Goal: Task Accomplishment & Management: Complete application form

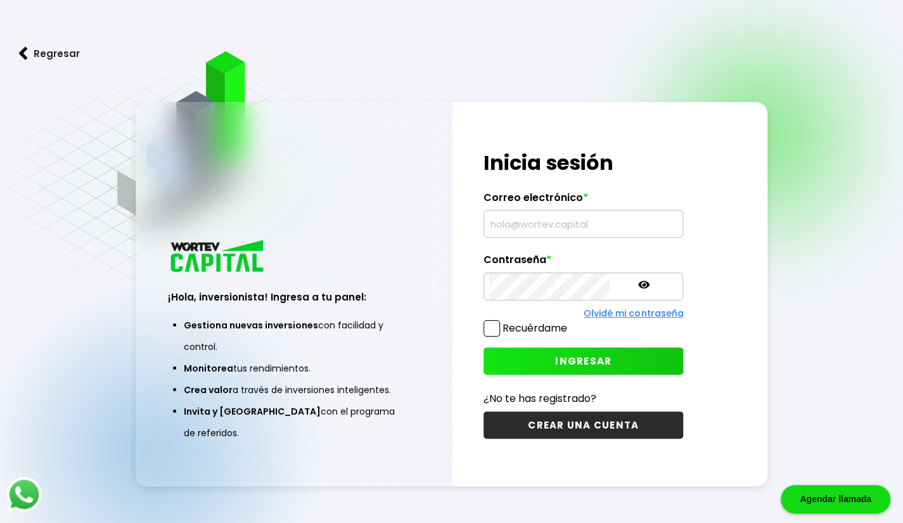
click at [813, 198] on div "Regresar ¡Hola, inversionista! Ingresa a tu panel: Gestiona nuevas inversiones …" at bounding box center [451, 293] width 903 height 586
click at [580, 214] on input "text" at bounding box center [583, 223] width 188 height 27
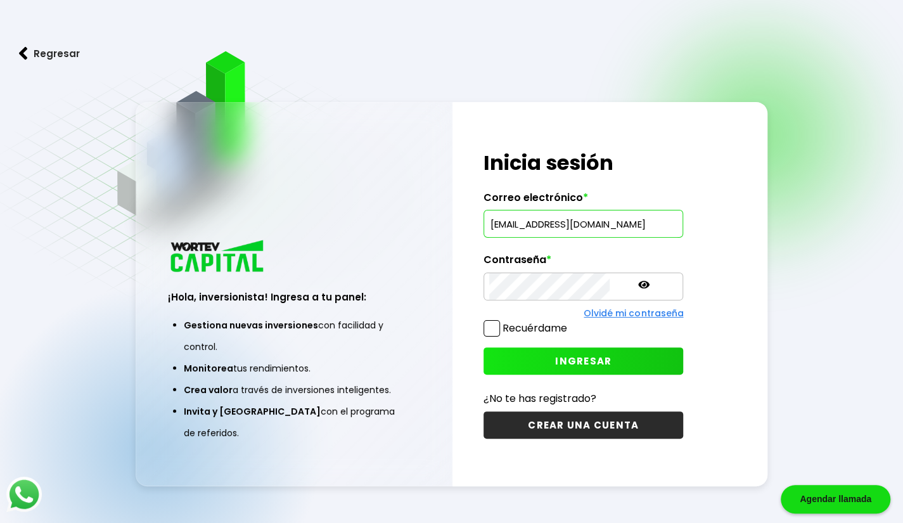
type input "[EMAIL_ADDRESS][DOMAIN_NAME]"
click at [704, 249] on div "¡Hola, inversionista! Ingresa tus credenciales para iniciar sesión Inicia sesió…" at bounding box center [611, 294] width 316 height 384
click at [484, 335] on span at bounding box center [492, 328] width 16 height 16
click at [570, 322] on input "Recuérdame" at bounding box center [570, 322] width 0 height 0
click at [638, 286] on icon at bounding box center [643, 285] width 11 height 8
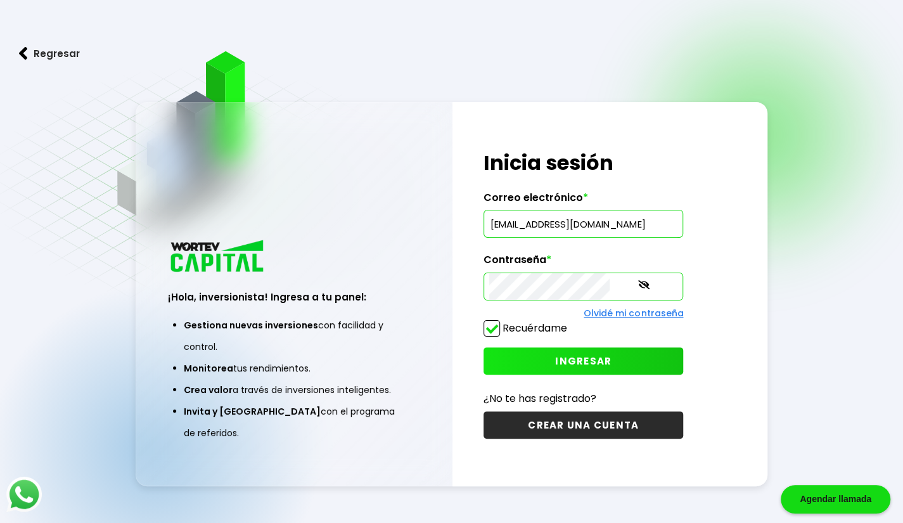
click at [555, 362] on span "INGRESAR" at bounding box center [583, 360] width 56 height 13
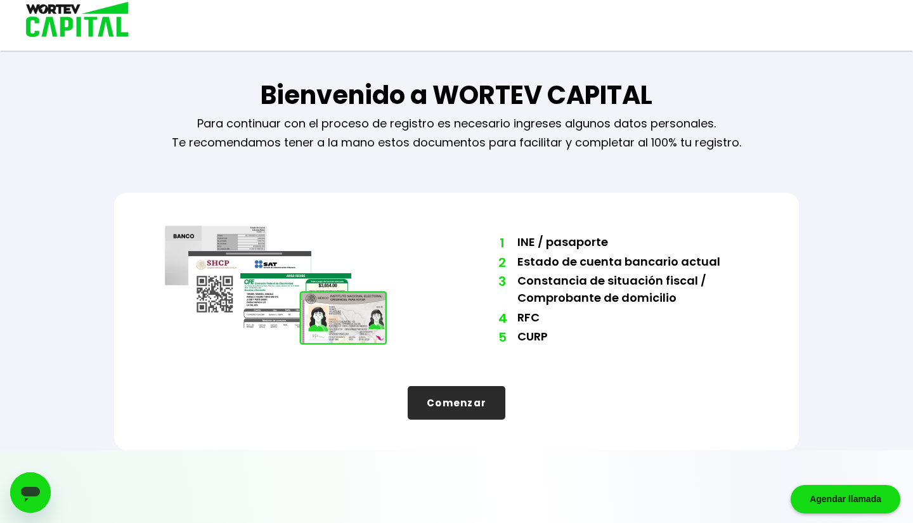
click at [477, 409] on button "Comenzar" at bounding box center [457, 403] width 98 height 34
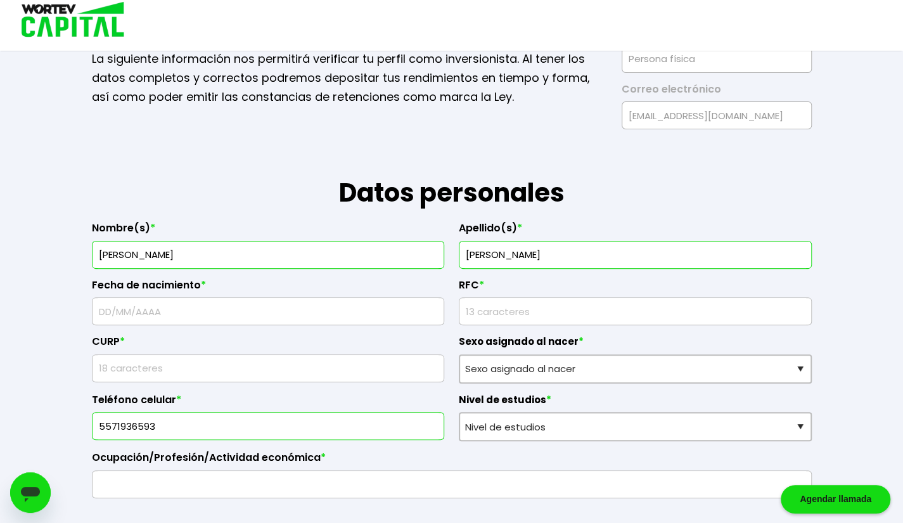
scroll to position [75, 0]
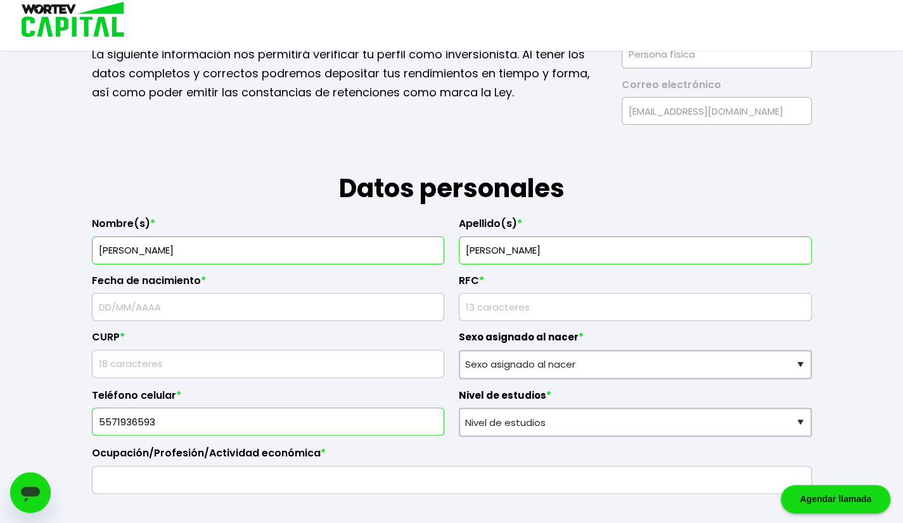
click at [219, 310] on input "text" at bounding box center [269, 307] width 342 height 27
type input "[DATE]"
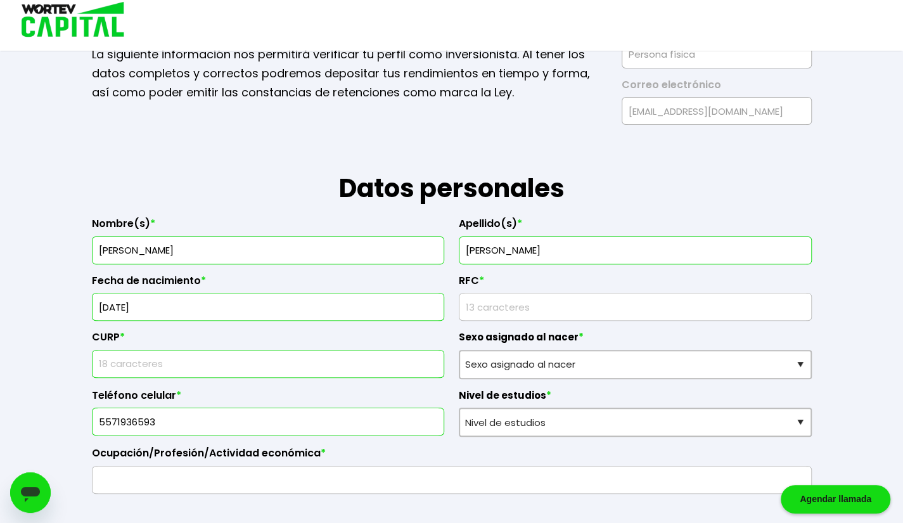
click at [272, 357] on input "text" at bounding box center [269, 364] width 342 height 27
type input "HUSK940905HDFRNV06"
click at [304, 328] on div "CURP * HUSK940905HDFRNV06" at bounding box center [268, 350] width 353 height 58
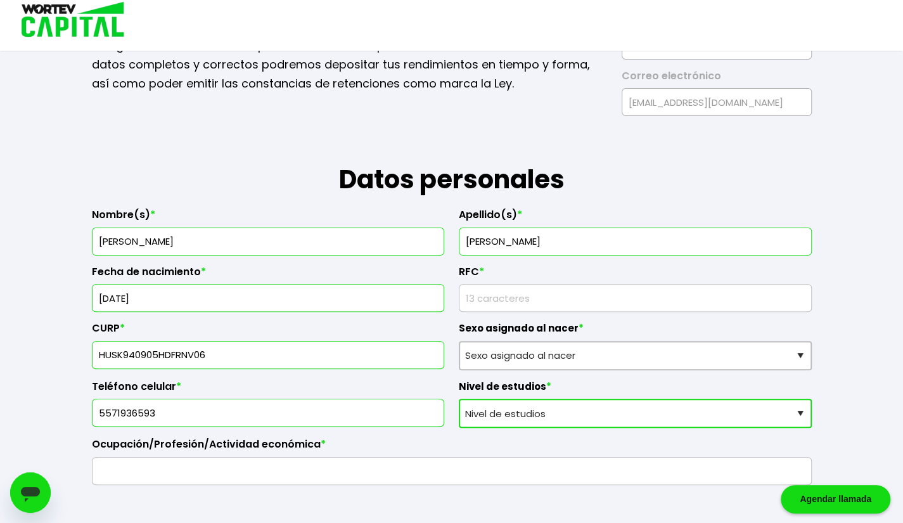
click at [577, 404] on select "Nivel de estudios Primaria Secundaria Bachillerato Licenciatura Posgrado" at bounding box center [635, 413] width 353 height 29
select select "Licenciatura"
click at [459, 399] on select "Nivel de estudios Primaria Secundaria Bachillerato Licenciatura Posgrado" at bounding box center [635, 413] width 353 height 29
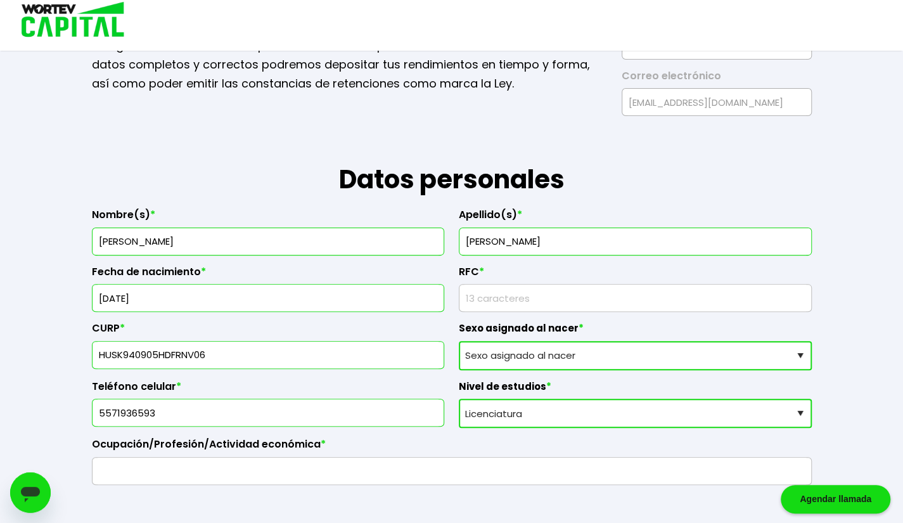
click at [592, 359] on select "Sexo asignado al nacer Hombre Mujer Prefiero no contestar" at bounding box center [635, 355] width 353 height 29
select select "Hombre"
click at [459, 341] on select "Sexo asignado al nacer Hombre Mujer Prefiero no contestar" at bounding box center [635, 355] width 353 height 29
click at [352, 466] on input "text" at bounding box center [452, 471] width 709 height 27
click at [123, 467] on input "Psicologo" at bounding box center [452, 471] width 709 height 27
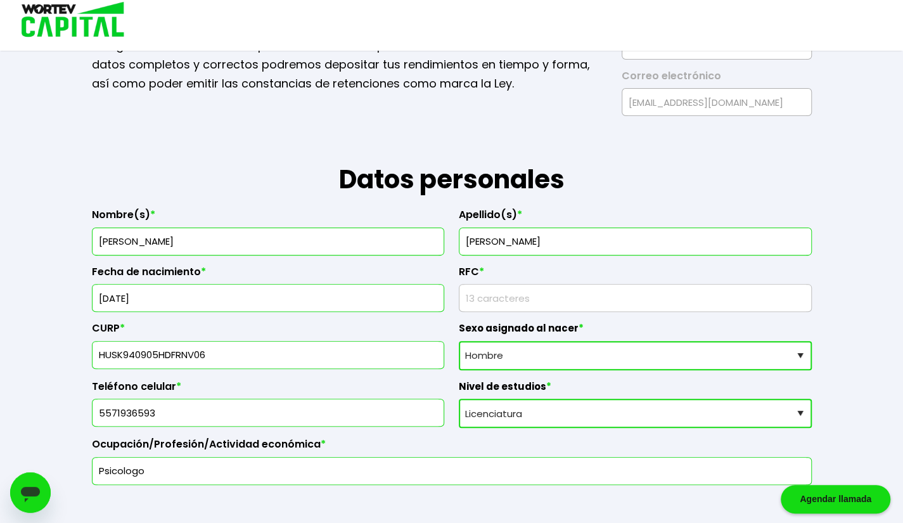
click at [123, 467] on input "Psicologo" at bounding box center [452, 471] width 709 height 27
click at [179, 463] on input "Psicólogo" at bounding box center [452, 471] width 709 height 27
type input "Psicólogo - Trabajador Humanitario"
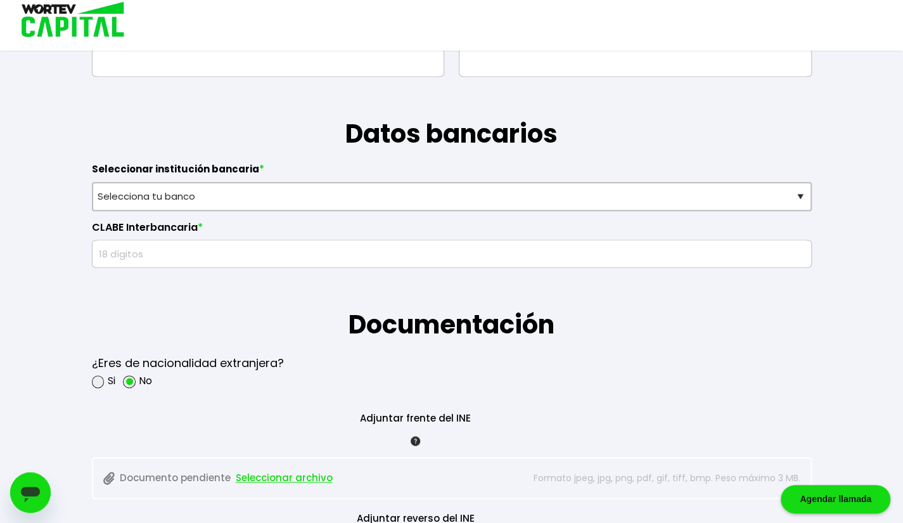
scroll to position [778, 0]
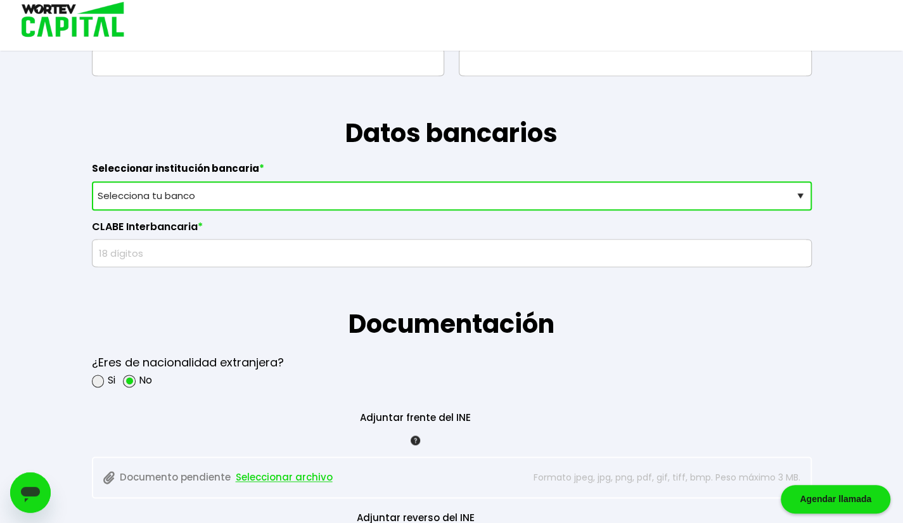
click at [337, 201] on select "Selecciona tu banco ABC Capital Actinver Afirme Albo ASP Banamex Banbajio Banco…" at bounding box center [452, 195] width 720 height 29
select select "Nu Bank"
click at [92, 181] on select "Selecciona tu banco ABC Capital Actinver Afirme Albo ASP Banamex Banbajio Banco…" at bounding box center [452, 195] width 720 height 29
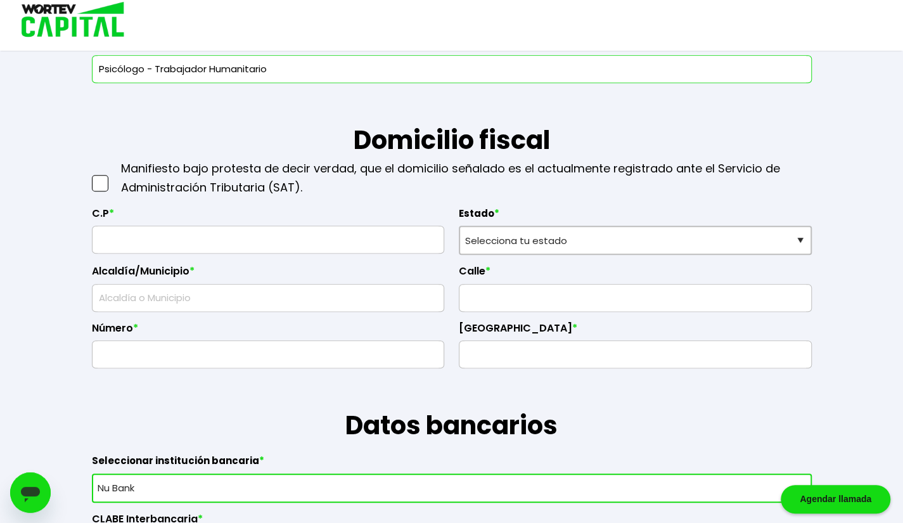
scroll to position [482, 0]
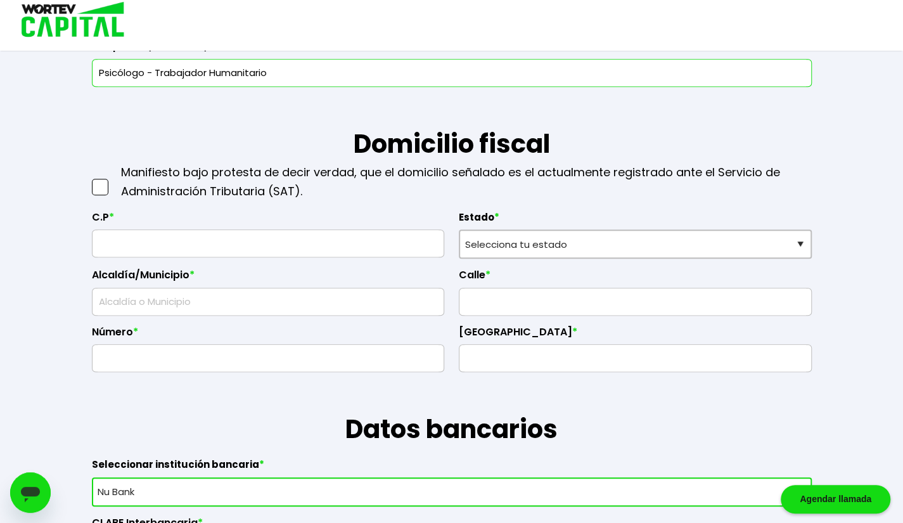
click at [614, 216] on label "Estado *" at bounding box center [635, 220] width 353 height 19
click at [101, 186] on span at bounding box center [100, 187] width 16 height 16
click at [113, 181] on input "checkbox" at bounding box center [113, 181] width 0 height 0
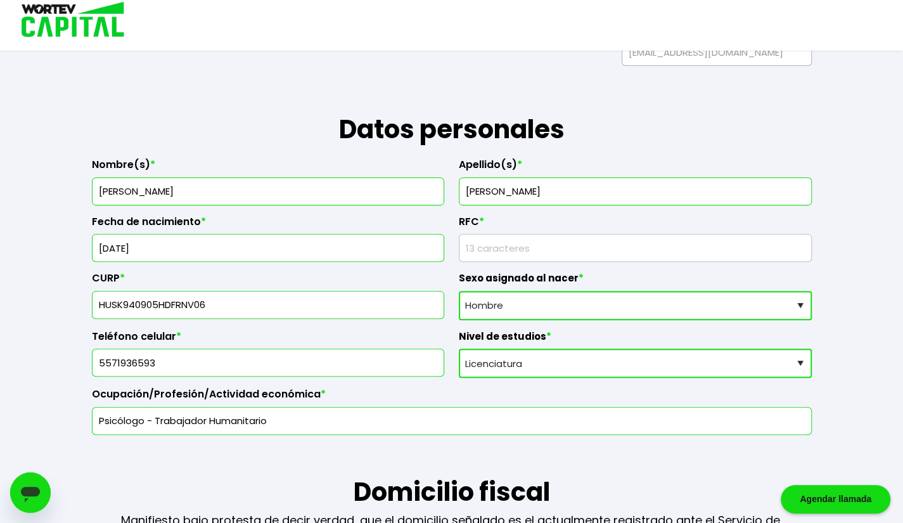
scroll to position [133, 0]
click at [569, 252] on input "rfc" at bounding box center [636, 248] width 342 height 27
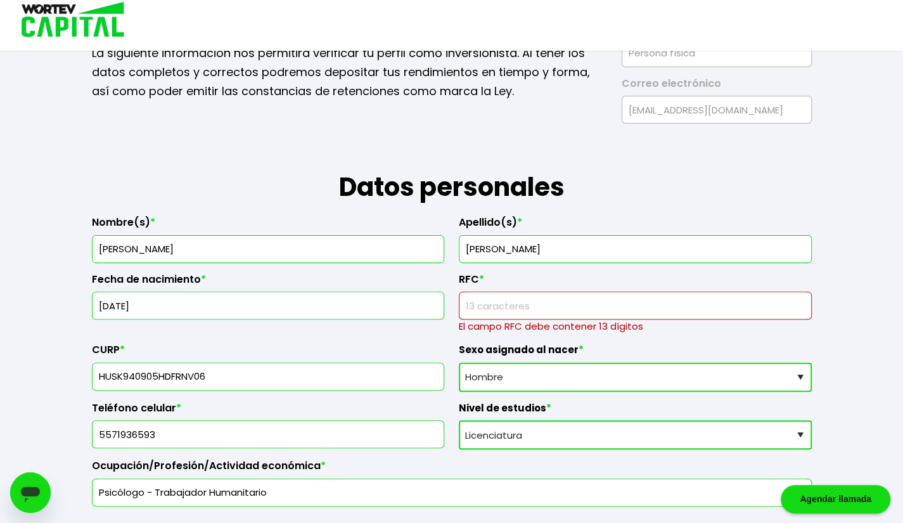
scroll to position [99, 0]
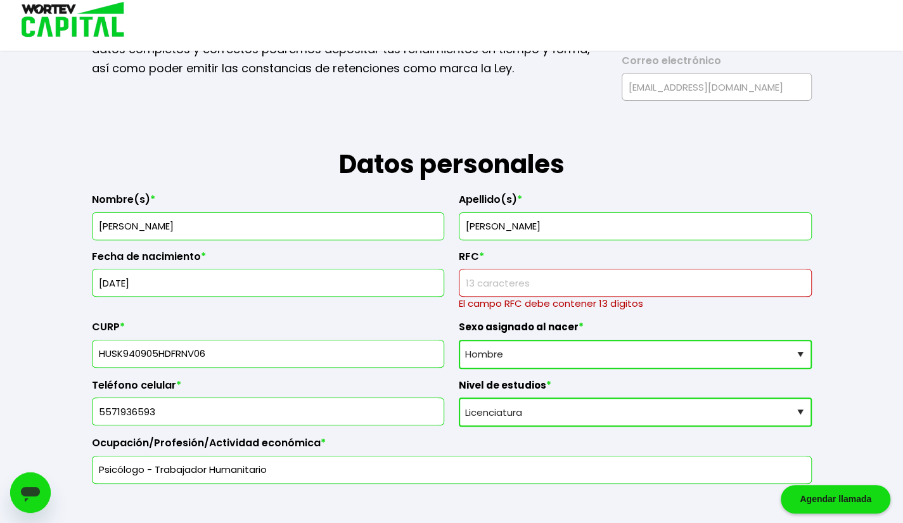
drag, startPoint x: 125, startPoint y: 350, endPoint x: 96, endPoint y: 350, distance: 28.5
click at [96, 350] on div "HUSK940905HDFRNV06" at bounding box center [268, 354] width 353 height 28
type input "C"
type input "HUSK940905HDFRNV06"
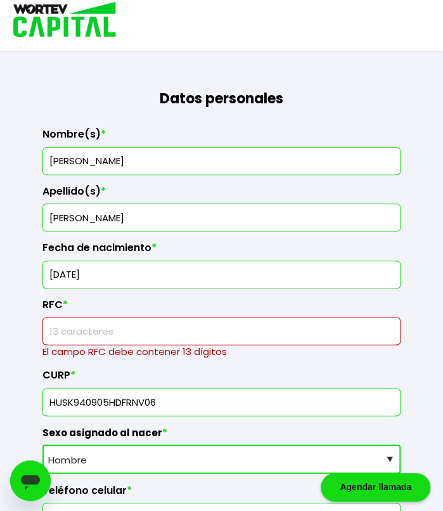
scroll to position [277, 0]
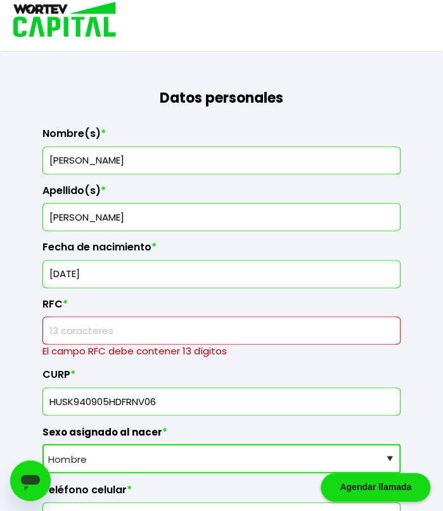
click at [132, 330] on input "rfc" at bounding box center [221, 330] width 347 height 27
click at [55, 325] on input "rfc" at bounding box center [221, 330] width 347 height 27
paste input "HUSK940905AN0"
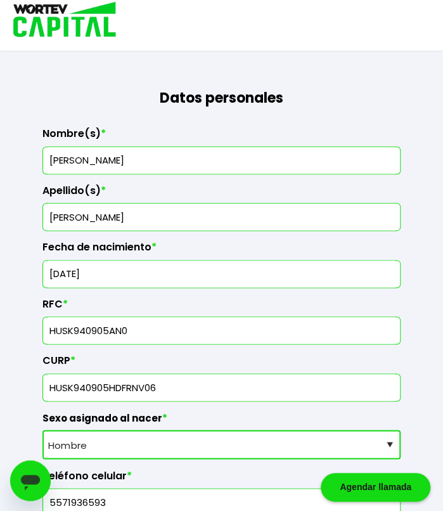
type input "HUSK940905AN0"
click at [336, 127] on label "Nombre(s) *" at bounding box center [221, 136] width 358 height 19
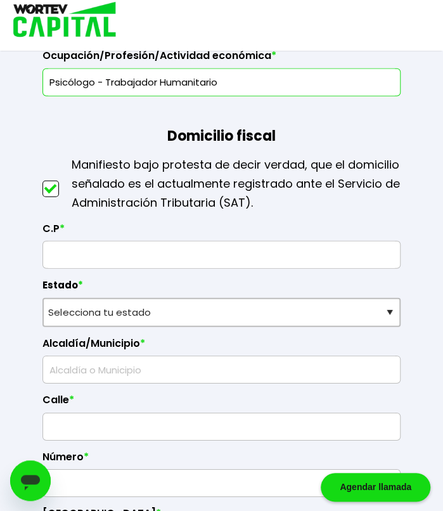
scroll to position [863, 0]
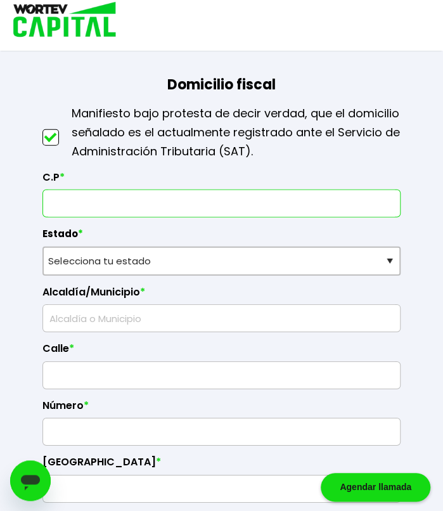
click at [208, 192] on input "text" at bounding box center [221, 203] width 347 height 27
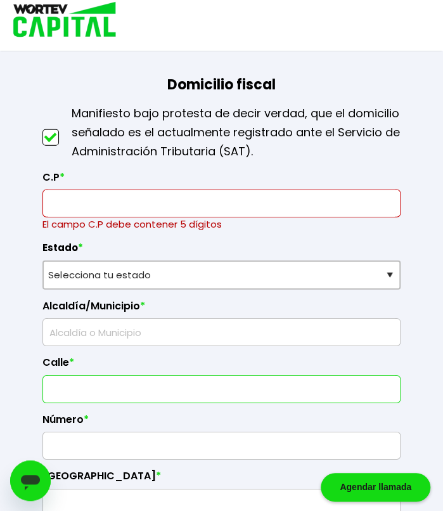
click at [58, 377] on input "text" at bounding box center [221, 389] width 347 height 27
type input "<"
paste input "HUSK940905AN0"
type input "HUSK940905AN0"
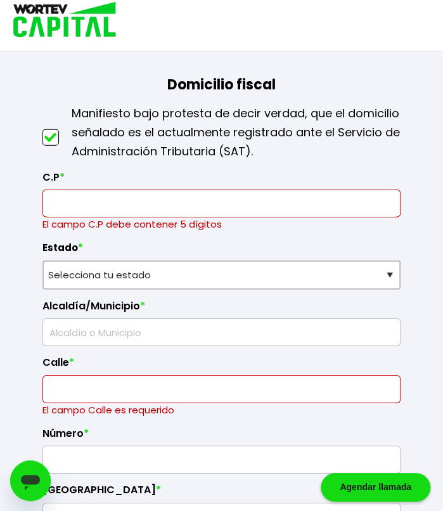
click at [148, 389] on input "text" at bounding box center [221, 389] width 347 height 27
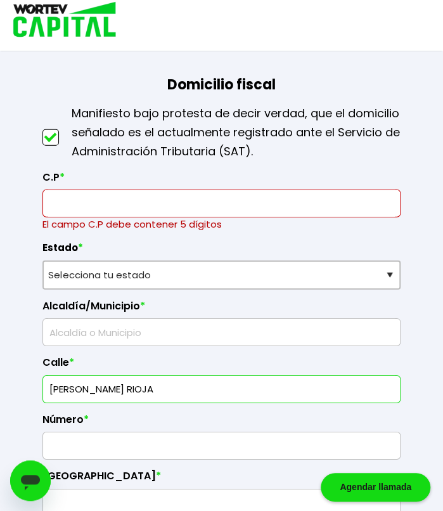
type input "[PERSON_NAME] RIOJA"
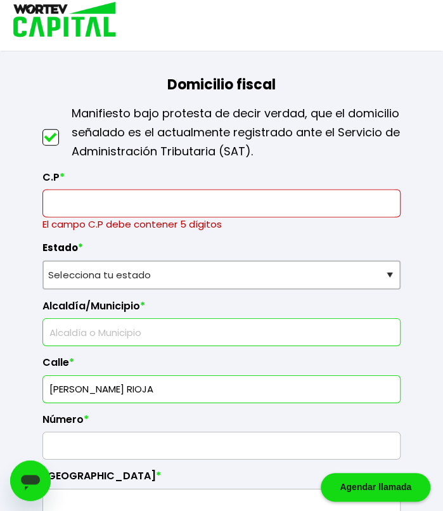
click at [200, 323] on input "text" at bounding box center [221, 332] width 347 height 27
type input "IZTAPALAPA"
click at [332, 301] on label "Alcaldía/Municipio *" at bounding box center [221, 309] width 358 height 19
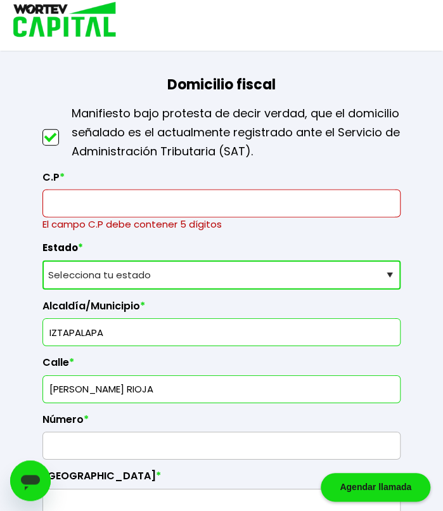
click at [355, 262] on select "Selecciona tu estado [GEOGRAPHIC_DATA] [GEOGRAPHIC_DATA][US_STATE] [GEOGRAPHIC_…" at bounding box center [221, 275] width 358 height 29
select select "DF"
click at [42, 261] on select "Selecciona tu estado [GEOGRAPHIC_DATA] [GEOGRAPHIC_DATA][US_STATE] [GEOGRAPHIC_…" at bounding box center [221, 275] width 358 height 29
click at [343, 203] on input "text" at bounding box center [221, 203] width 347 height 27
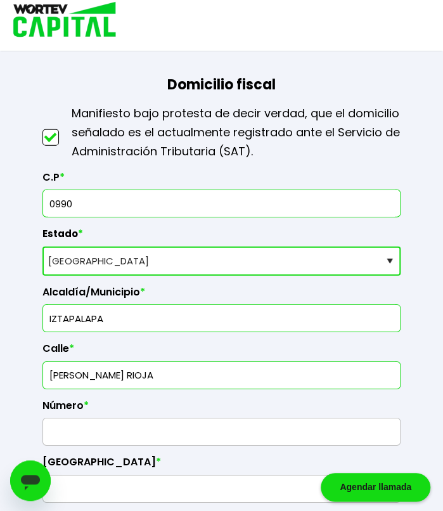
type input "09900"
type input "Iztapalapa"
type input "Guadalupe"
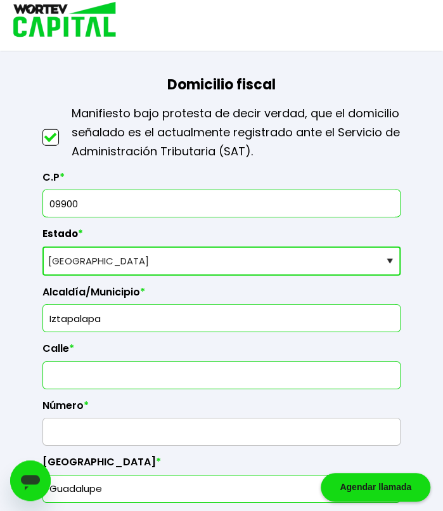
type input "09900"
click at [262, 362] on input "text" at bounding box center [221, 375] width 347 height 27
type input "[PERSON_NAME] RIOJA"
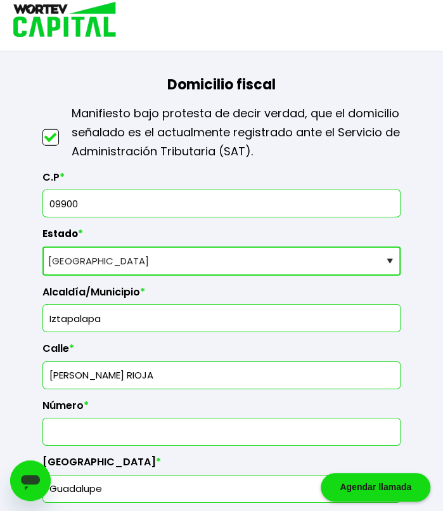
click at [236, 418] on input "text" at bounding box center [221, 431] width 347 height 27
type input "9"
click at [373, 389] on div "Número * 9" at bounding box center [221, 417] width 358 height 57
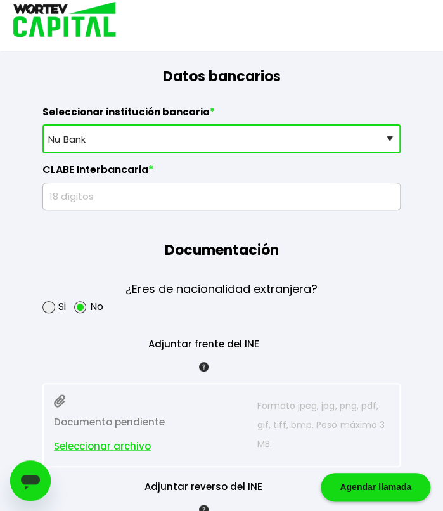
scroll to position [1330, 0]
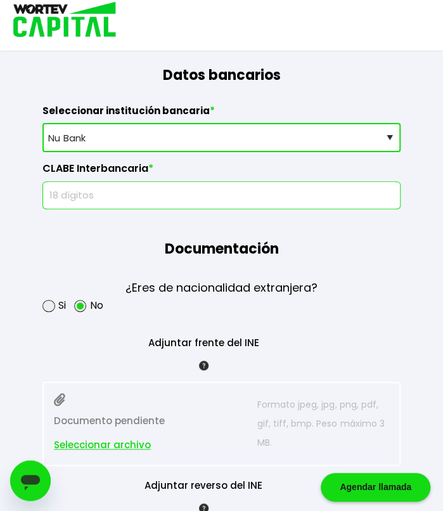
click at [53, 191] on input "text" at bounding box center [221, 195] width 347 height 27
paste input "638180010183985997"
type input "638180010183985997"
click at [46, 238] on h1 "Documentación" at bounding box center [221, 238] width 358 height 59
click at [188, 217] on h1 "Documentación" at bounding box center [221, 238] width 358 height 59
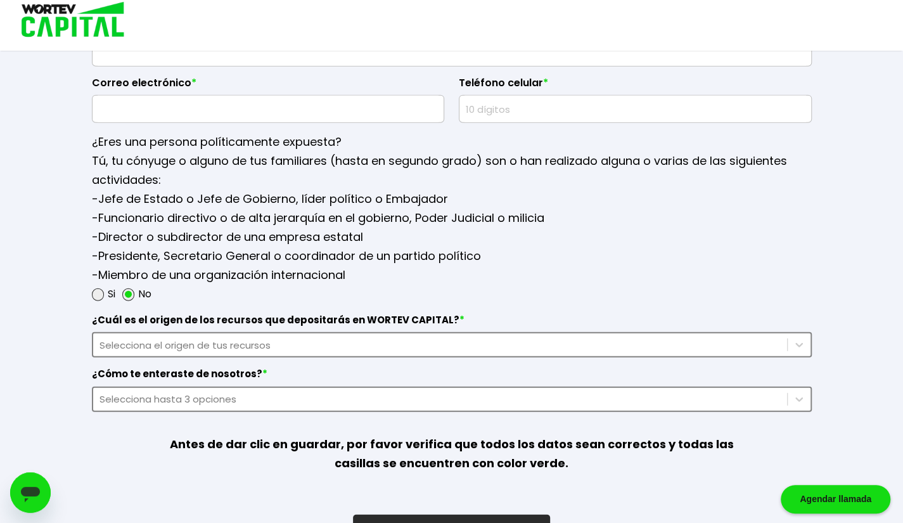
scroll to position [1708, 0]
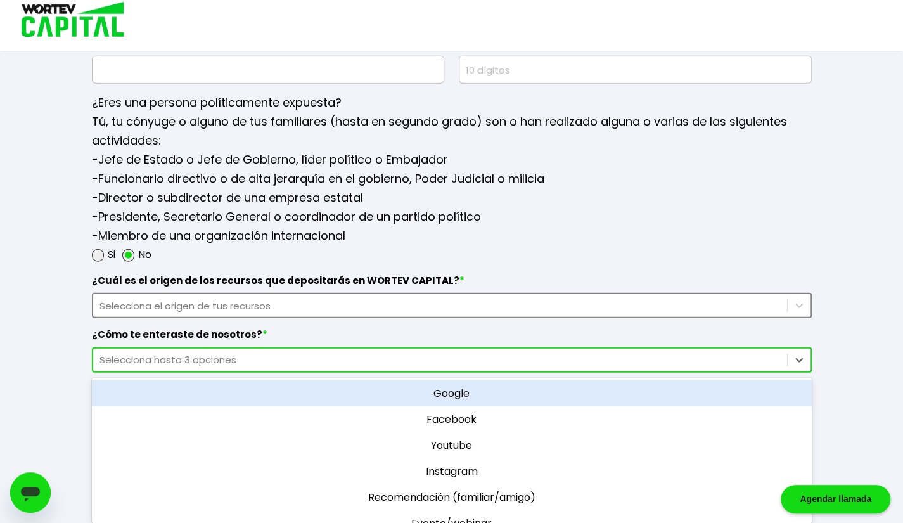
click at [254, 352] on div "Selecciona hasta 3 opciones" at bounding box center [440, 359] width 681 height 15
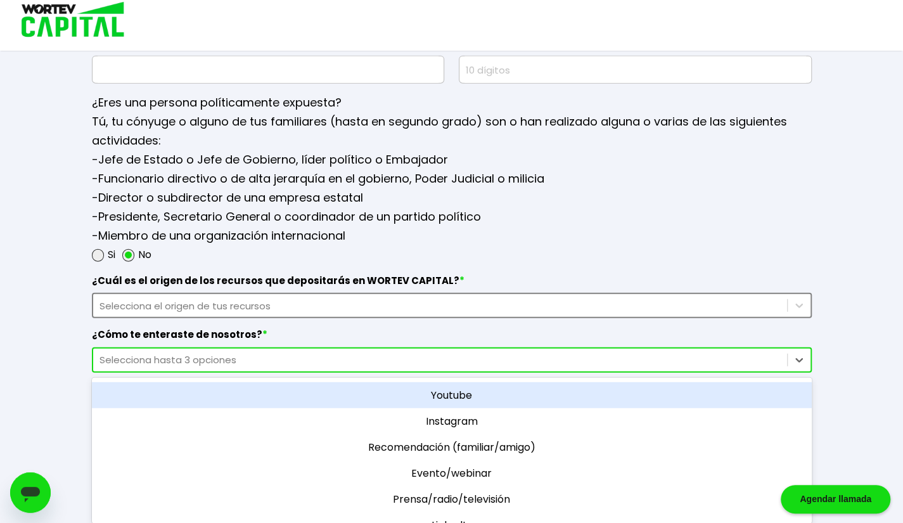
scroll to position [55, 0]
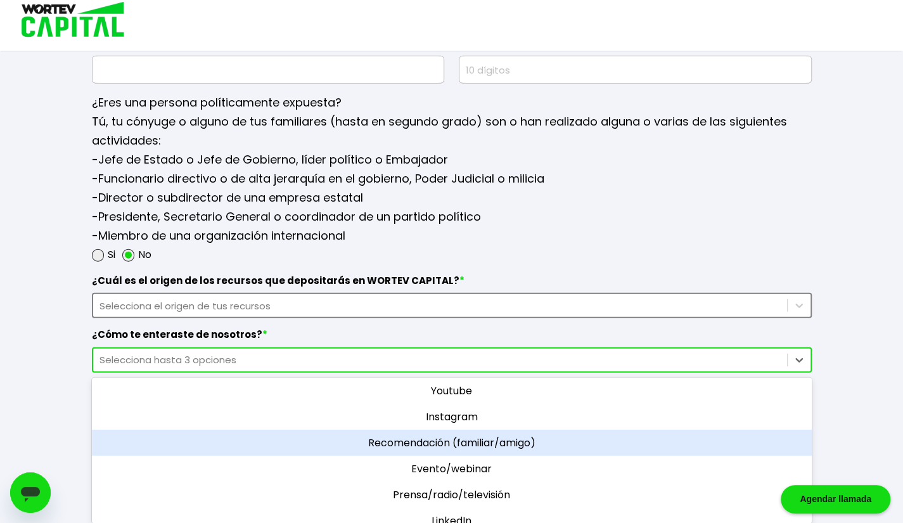
click at [456, 433] on div "Recomendación (familiar/amigo)" at bounding box center [452, 443] width 720 height 26
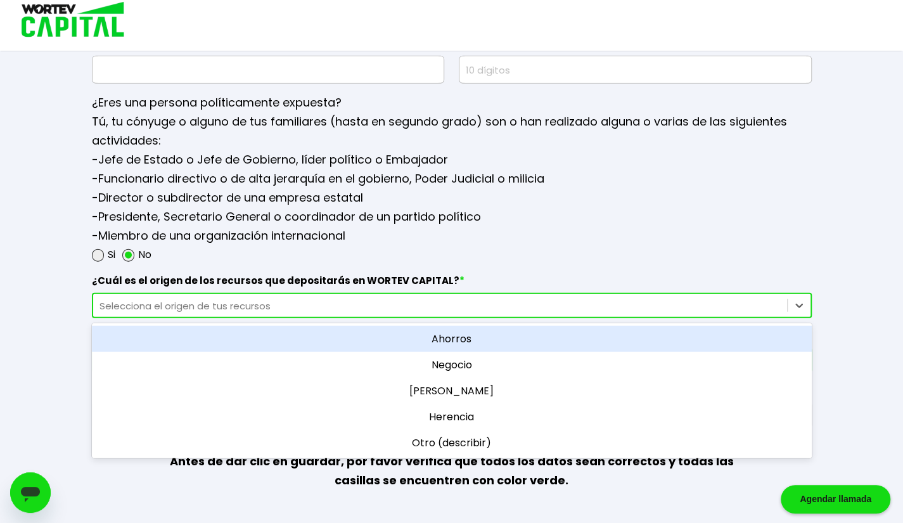
click at [316, 305] on div "Selecciona el origen de tus recursos" at bounding box center [440, 306] width 681 height 15
click at [522, 334] on div "Ahorros" at bounding box center [452, 339] width 720 height 26
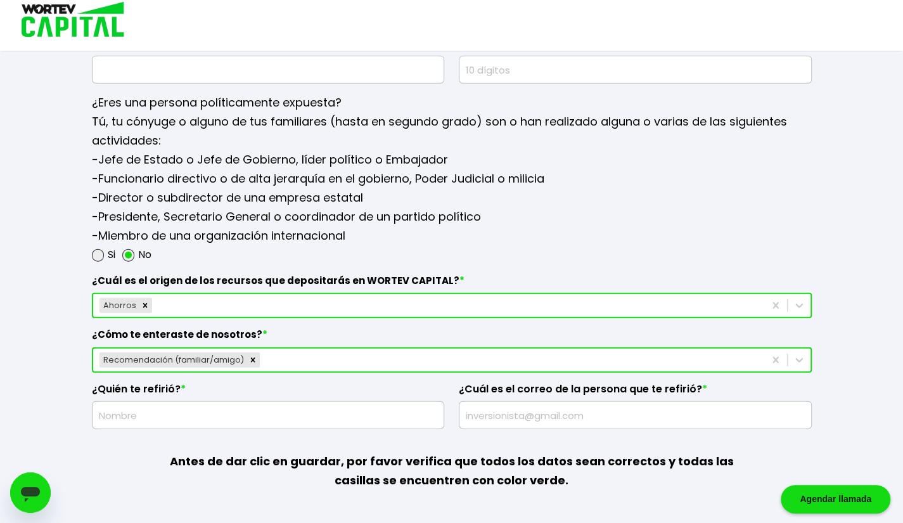
click at [601, 245] on div "Si No" at bounding box center [452, 254] width 720 height 19
click at [361, 404] on input "text" at bounding box center [269, 415] width 342 height 27
type input "[PERSON_NAME]"
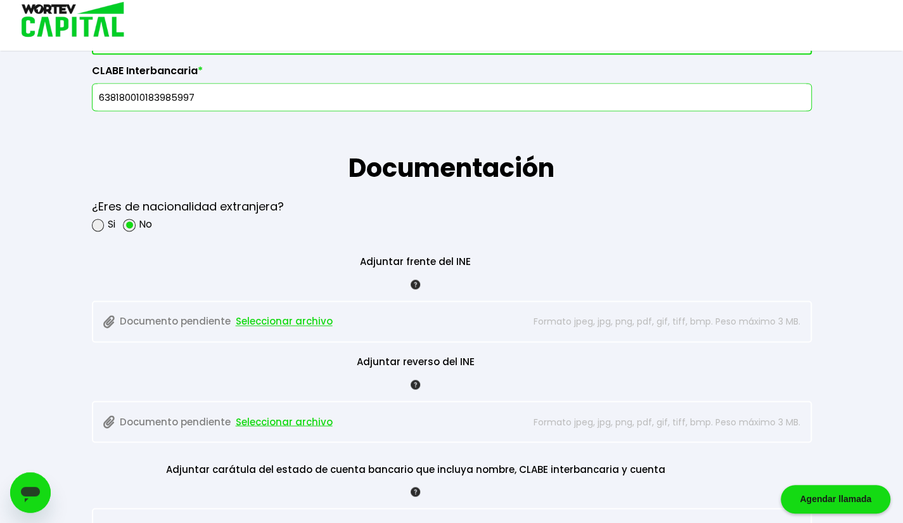
scroll to position [938, 0]
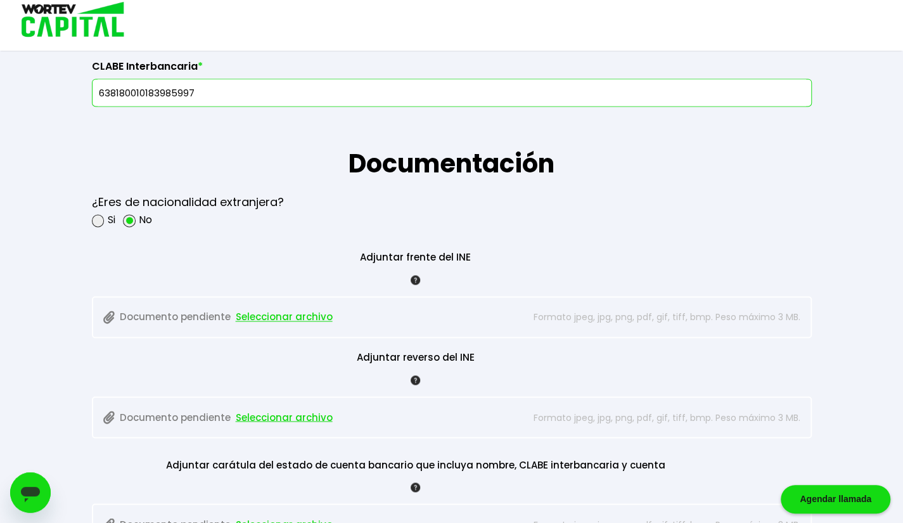
click at [273, 316] on span "Seleccionar archivo" at bounding box center [284, 316] width 97 height 19
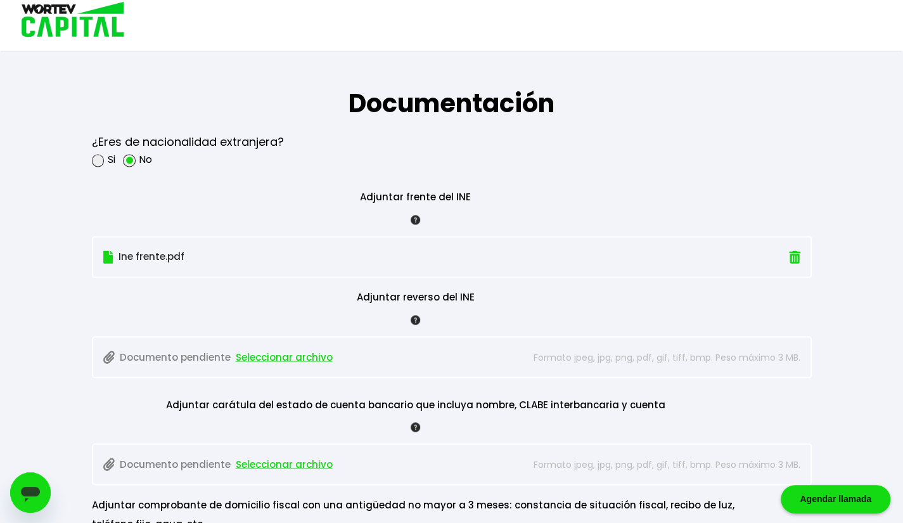
scroll to position [1008, 0]
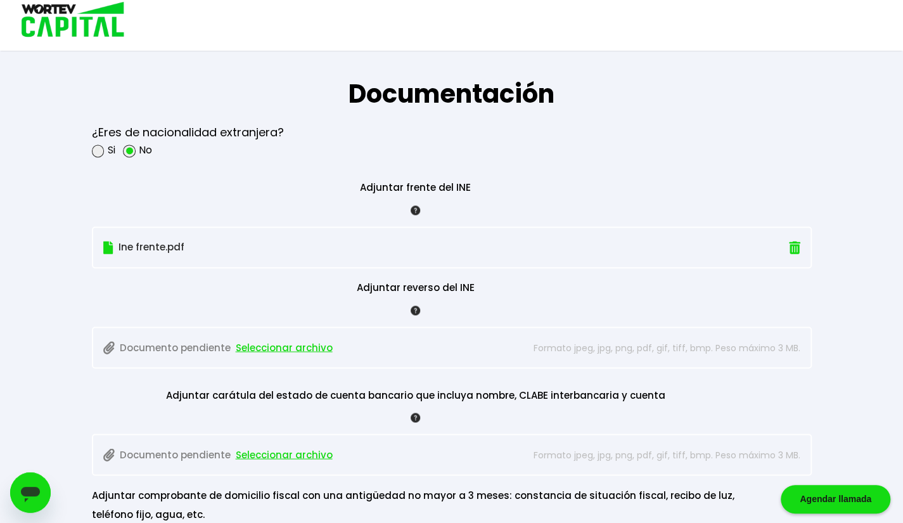
click at [271, 346] on span "Seleccionar archivo" at bounding box center [284, 347] width 97 height 19
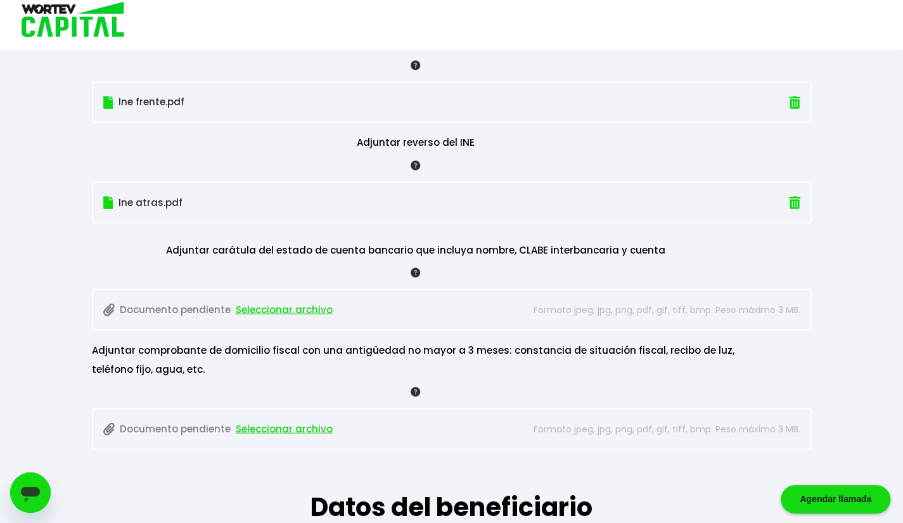
scroll to position [1161, 0]
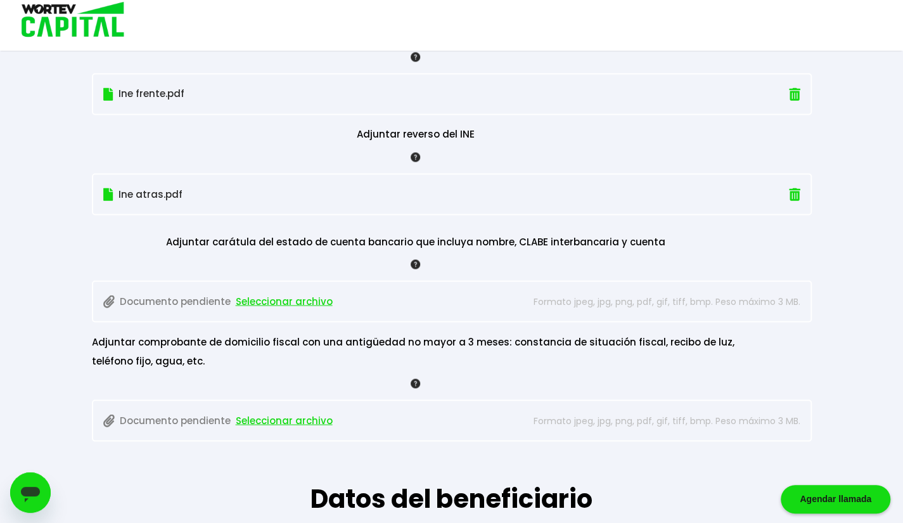
click at [295, 297] on span "Seleccionar archivo" at bounding box center [284, 301] width 97 height 19
click at [308, 411] on span "Seleccionar archivo" at bounding box center [284, 420] width 97 height 19
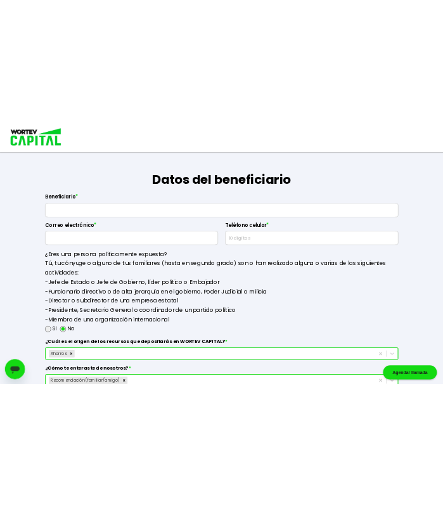
scroll to position [1564, 0]
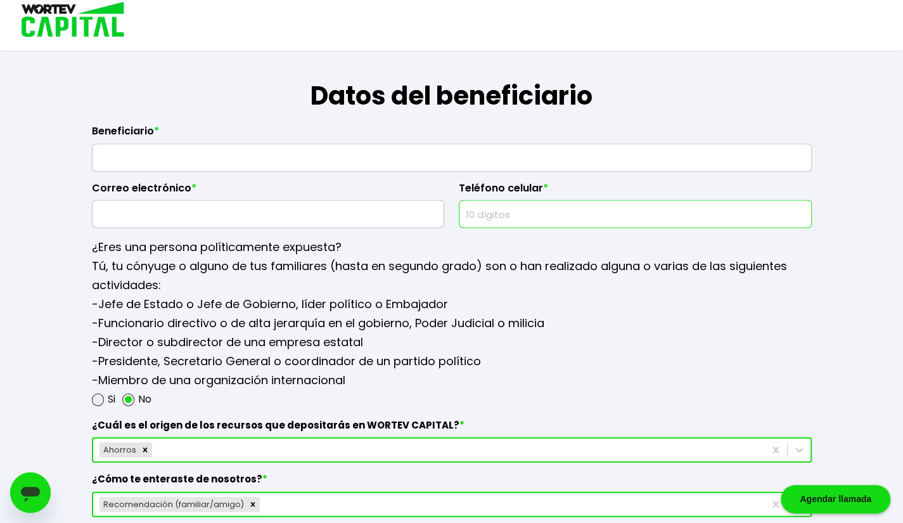
click at [486, 212] on input "text" at bounding box center [636, 214] width 342 height 27
paste input "5215513"
type input "5215513"
drag, startPoint x: 535, startPoint y: 218, endPoint x: 376, endPoint y: 177, distance: 164.4
click at [376, 177] on div "Beneficiario * Correo electrónico * Teléfono celular * [PHONE_NUMBER]" at bounding box center [452, 171] width 720 height 113
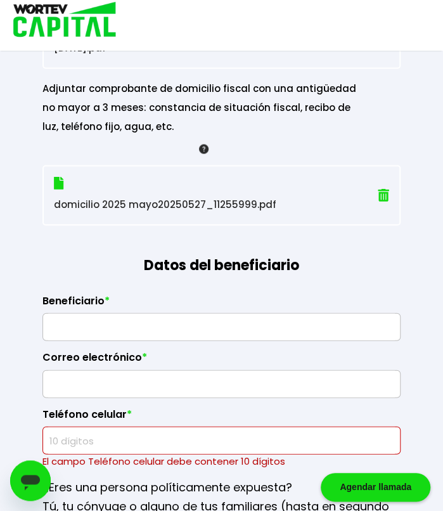
scroll to position [2145, 0]
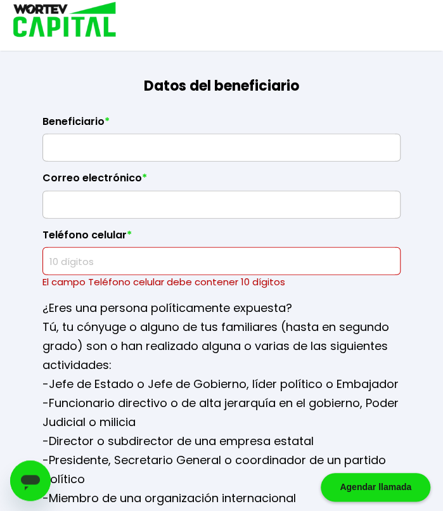
click at [148, 257] on input "text" at bounding box center [221, 261] width 347 height 27
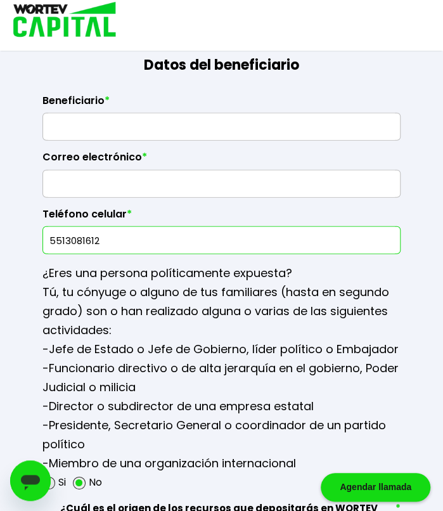
scroll to position [2050, 0]
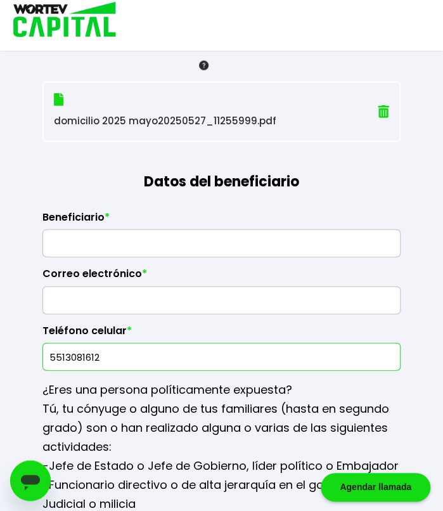
type input "5513081612"
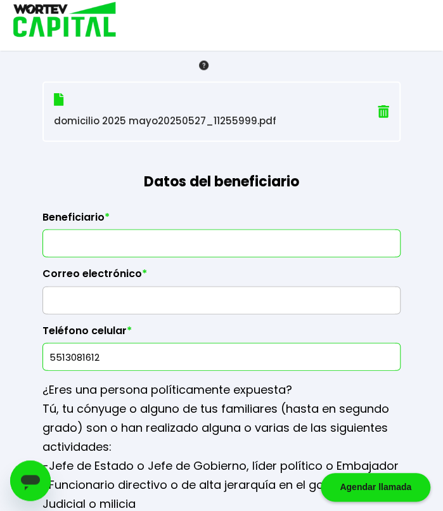
click at [194, 235] on input "text" at bounding box center [221, 243] width 347 height 27
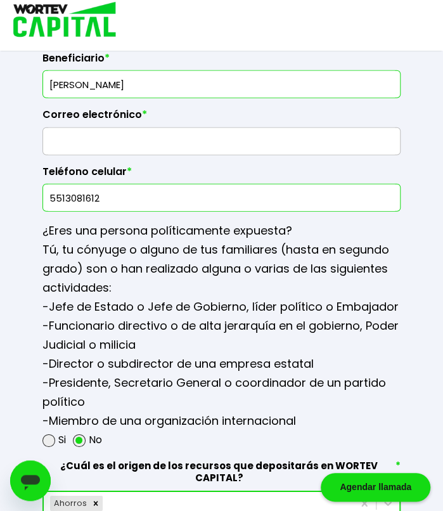
scroll to position [2274, 0]
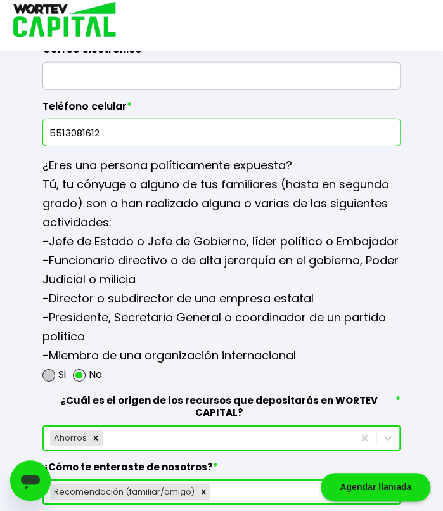
type input "[PERSON_NAME]"
click at [52, 369] on span at bounding box center [48, 375] width 13 height 13
click at [61, 371] on input "radio" at bounding box center [65, 375] width 8 height 8
radio input "true"
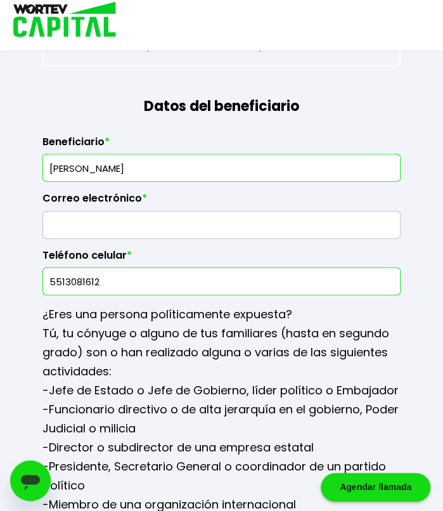
scroll to position [2121, 0]
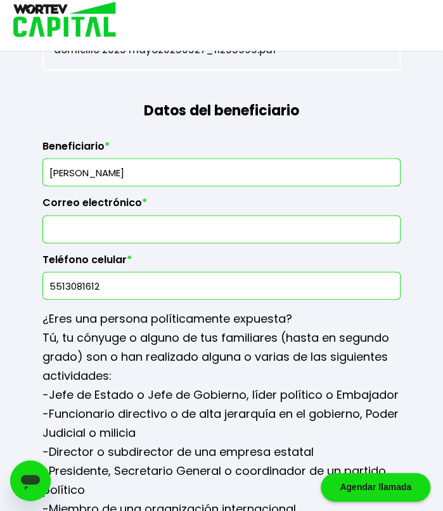
click at [127, 216] on input "text" at bounding box center [221, 229] width 347 height 27
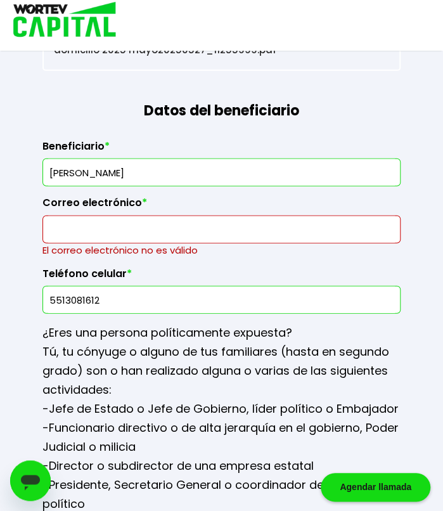
click at [224, 204] on label "Correo electrónico *" at bounding box center [221, 206] width 358 height 19
click at [207, 406] on p "-Jefe de Estado o Jefe de Gobierno, líder político o Embajador -Funcionario dir…" at bounding box center [221, 465] width 358 height 133
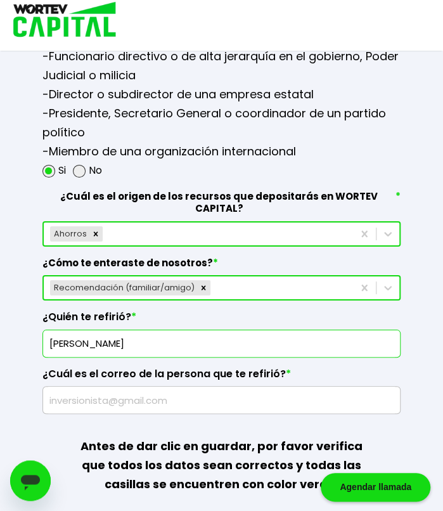
scroll to position [2491, 0]
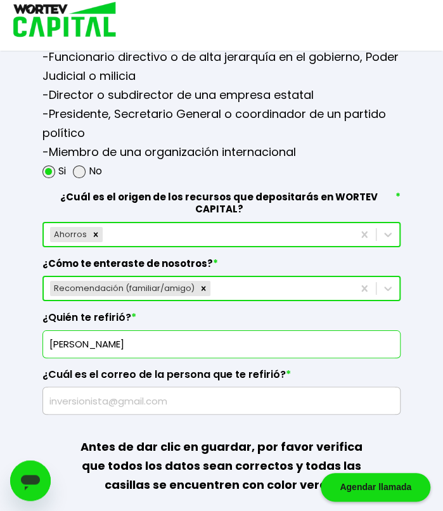
click at [323, 145] on p "-Jefe de Estado o Jefe de Gobierno, líder político o Embajador -Funcionario dir…" at bounding box center [221, 95] width 358 height 133
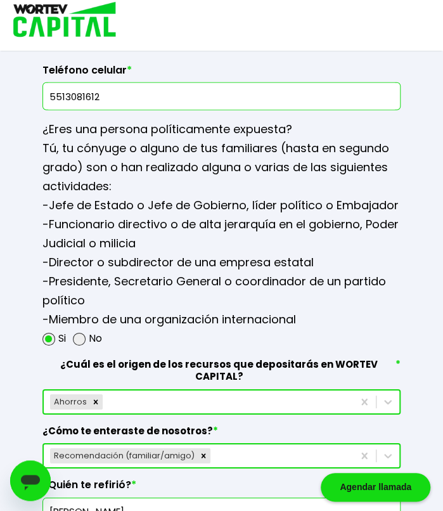
scroll to position [2322, 0]
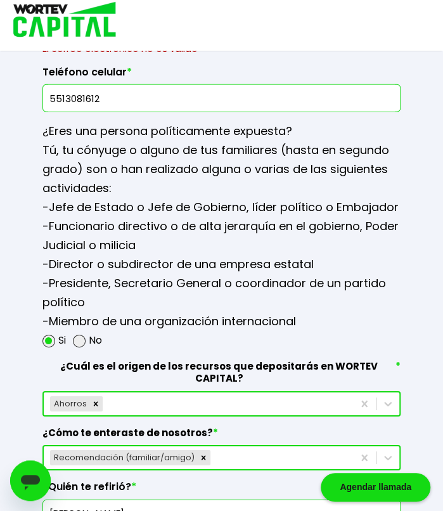
click at [192, 215] on p "-Jefe de Estado o Jefe de Gobierno, líder político o Embajador -Funcionario dir…" at bounding box center [221, 264] width 358 height 133
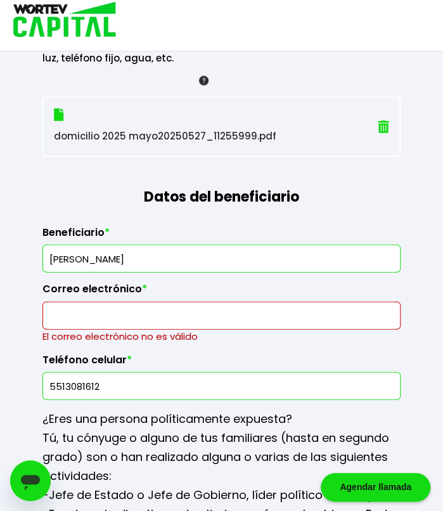
scroll to position [2035, 0]
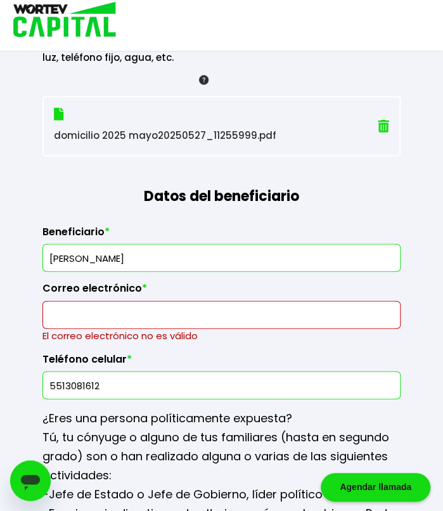
click at [127, 428] on p "Tú, tu cónyuge o alguno de tus familiares (hasta en segundo grado) son o han re…" at bounding box center [221, 456] width 358 height 57
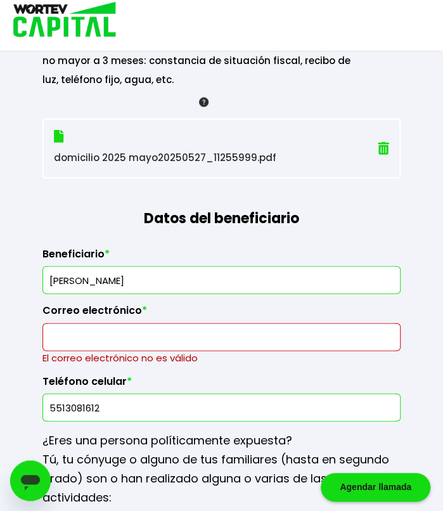
scroll to position [2012, 0]
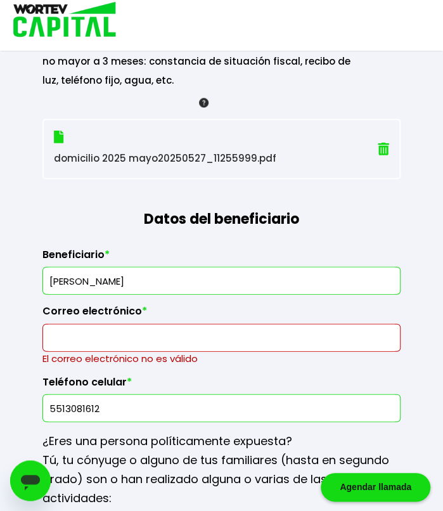
click at [166, 335] on input "text" at bounding box center [221, 338] width 347 height 27
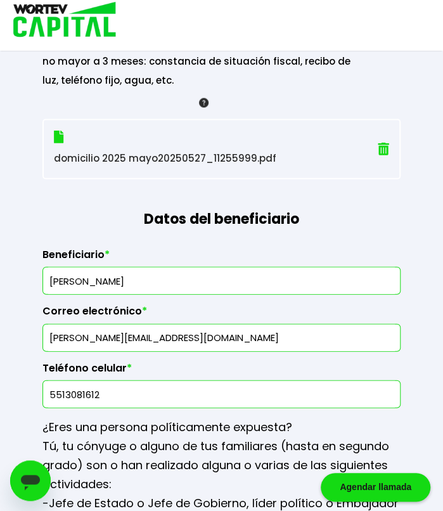
type input "[PERSON_NAME][EMAIL_ADDRESS][DOMAIN_NAME]"
click at [186, 352] on div "Teléfono celular * [PHONE_NUMBER]" at bounding box center [221, 380] width 358 height 57
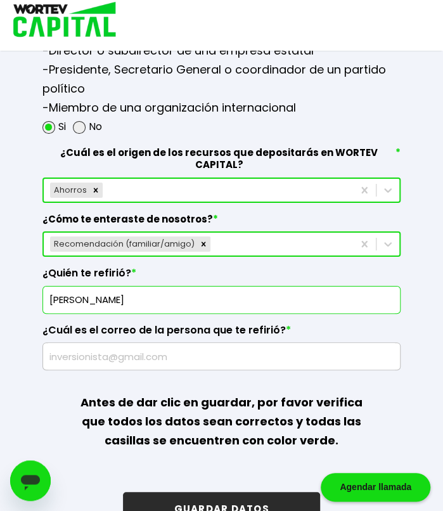
scroll to position [2524, 0]
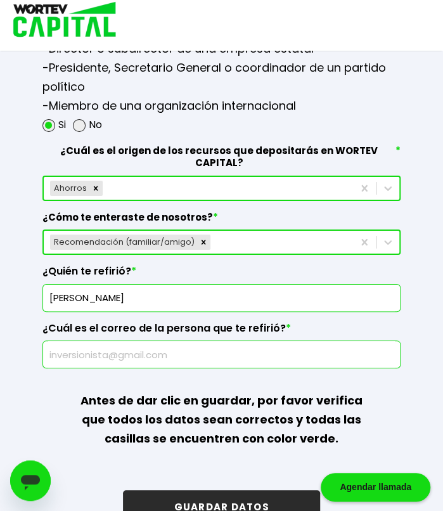
click at [151, 341] on input "text" at bounding box center [221, 354] width 347 height 27
paste input "[PERSON_NAME][EMAIL_ADDRESS][PERSON_NAME][DOMAIN_NAME]"
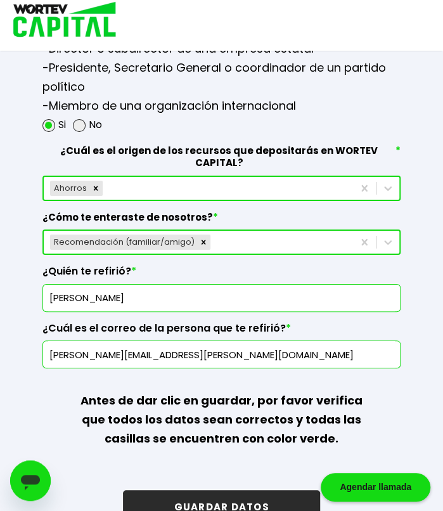
type input "[PERSON_NAME][EMAIL_ADDRESS][PERSON_NAME][DOMAIN_NAME]"
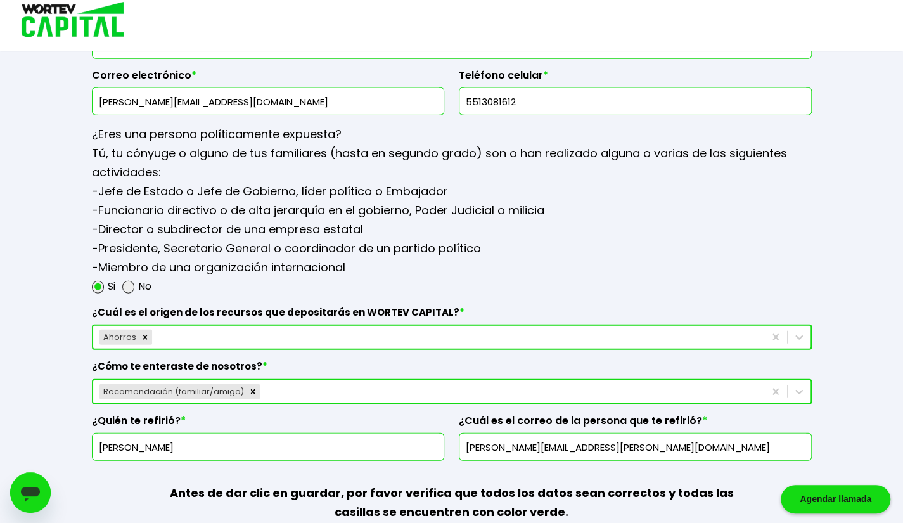
scroll to position [1765, 0]
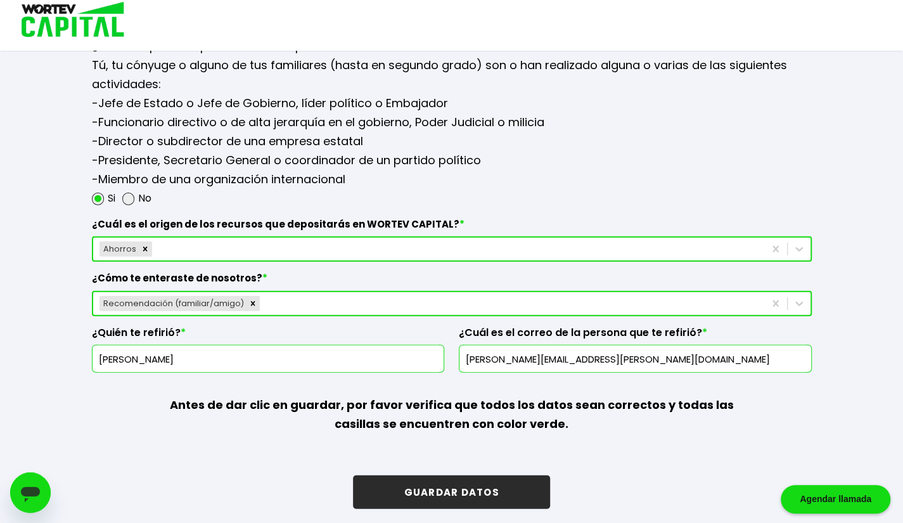
click at [442, 493] on button "GUARDAR DATOS" at bounding box center [451, 492] width 197 height 34
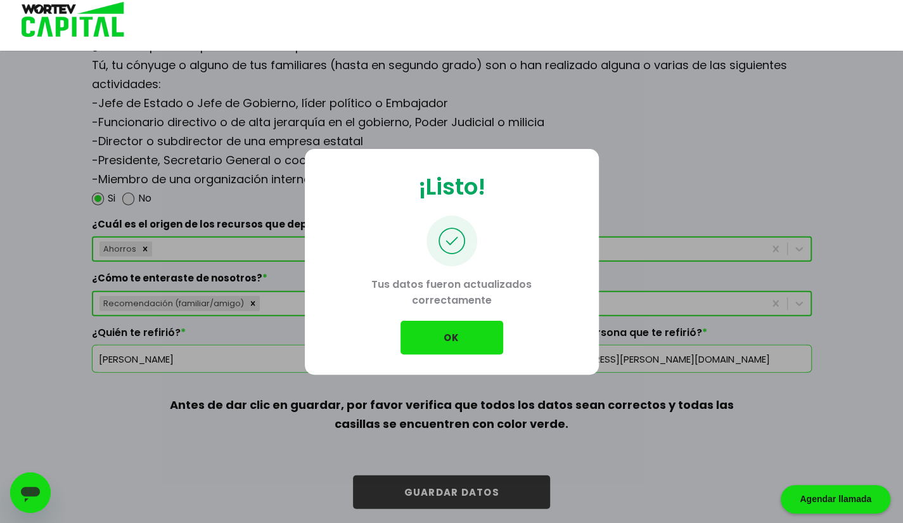
click at [458, 328] on button "OK" at bounding box center [452, 338] width 103 height 34
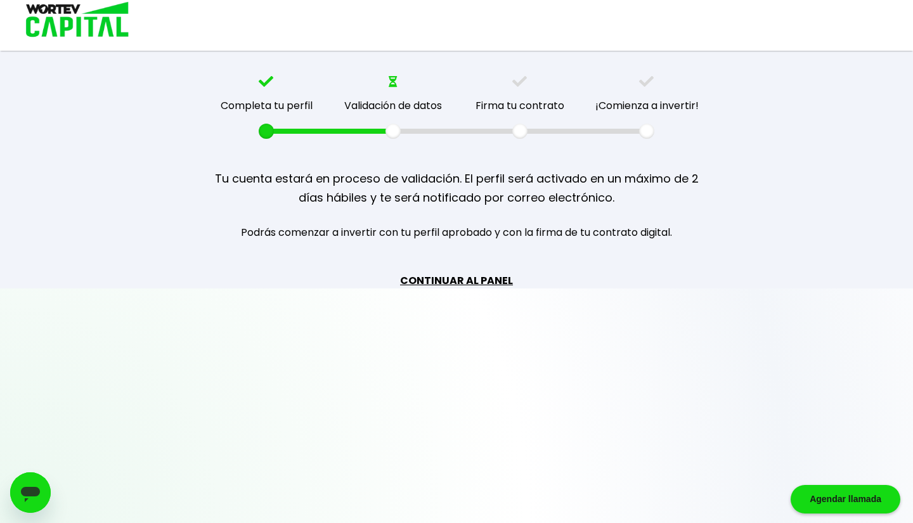
click at [483, 283] on link "CONTINUAR AL PANEL" at bounding box center [456, 281] width 113 height 16
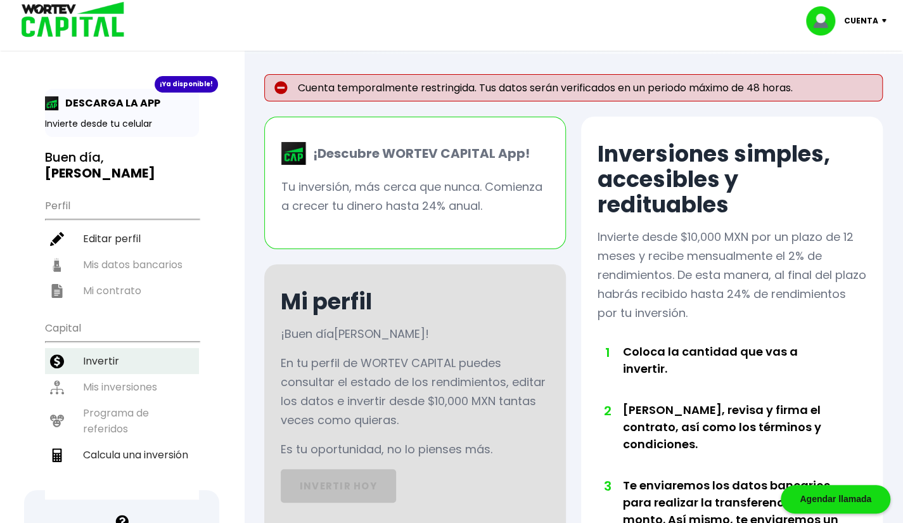
click at [96, 348] on li "Invertir" at bounding box center [122, 361] width 154 height 26
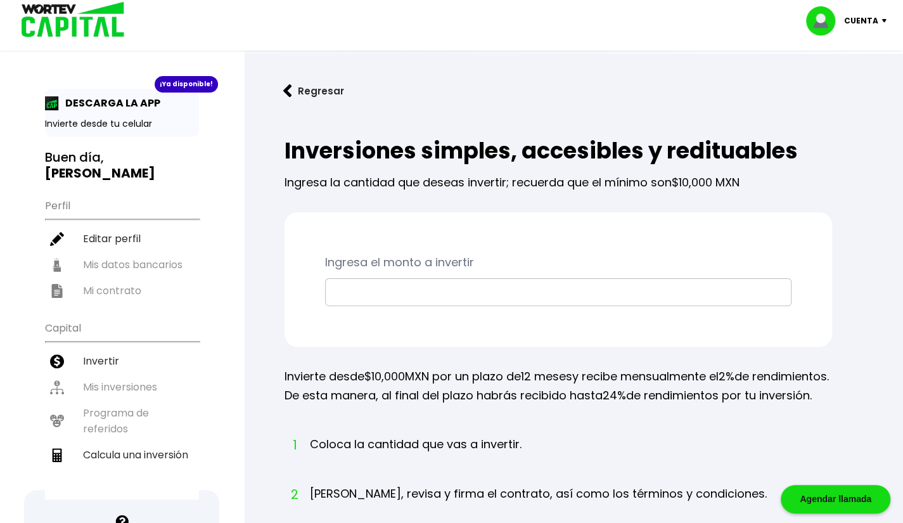
click at [418, 285] on input "text" at bounding box center [558, 292] width 455 height 27
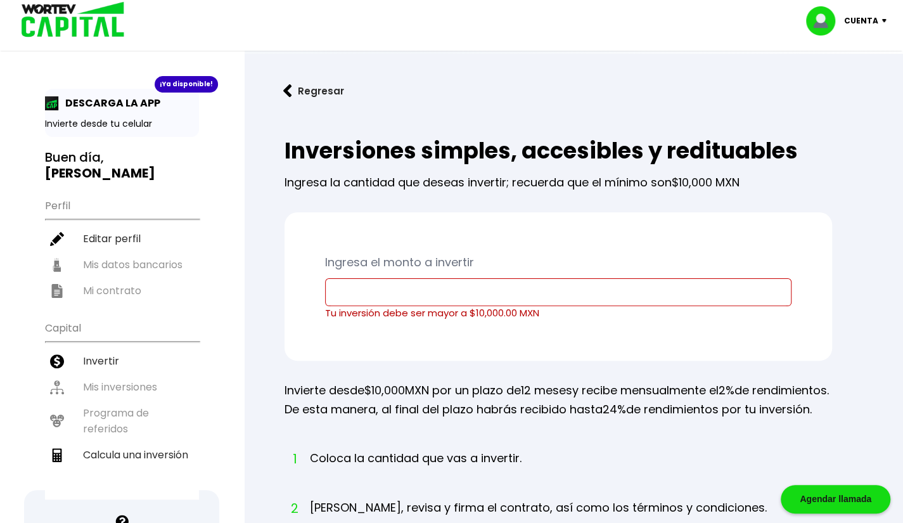
click at [873, 21] on p "Cuenta" at bounding box center [861, 20] width 34 height 19
click at [88, 150] on h3 "Buen día, [PERSON_NAME]" at bounding box center [122, 166] width 154 height 32
click at [869, 81] on li "Cerrar sesión" at bounding box center [848, 85] width 101 height 26
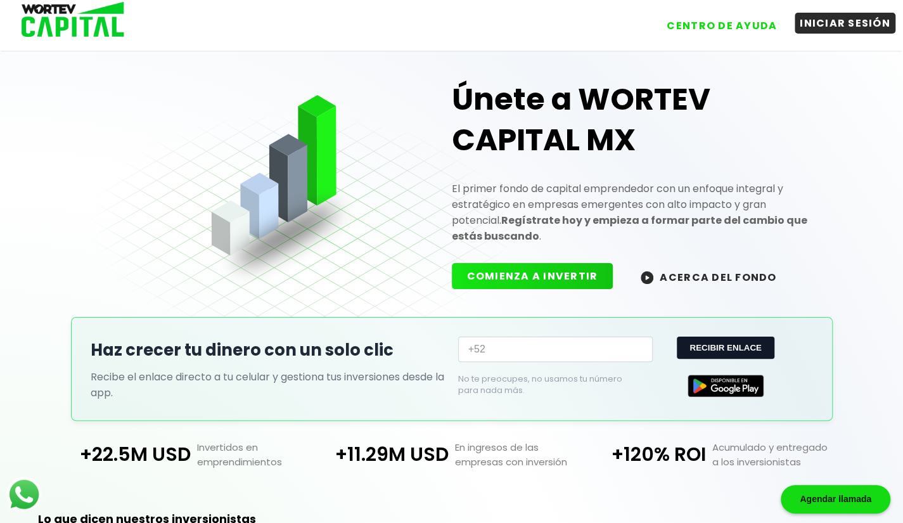
click at [828, 22] on button "INICIAR SESIÓN" at bounding box center [845, 23] width 101 height 21
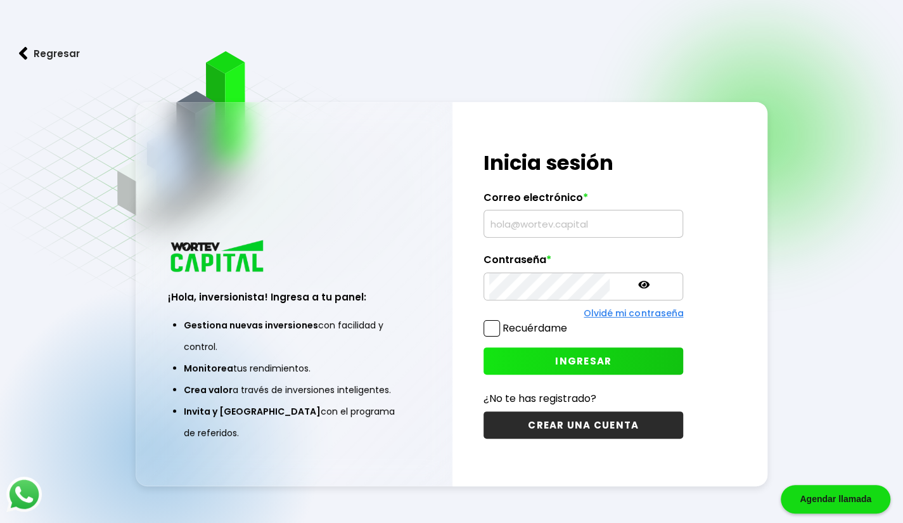
click at [496, 324] on span at bounding box center [492, 328] width 16 height 16
click at [570, 322] on input "Recuérdame" at bounding box center [570, 322] width 0 height 0
click at [496, 324] on span at bounding box center [492, 328] width 16 height 16
click at [570, 322] on input "Recuérdame" at bounding box center [570, 322] width 0 height 0
click at [559, 217] on input "text" at bounding box center [583, 223] width 188 height 27
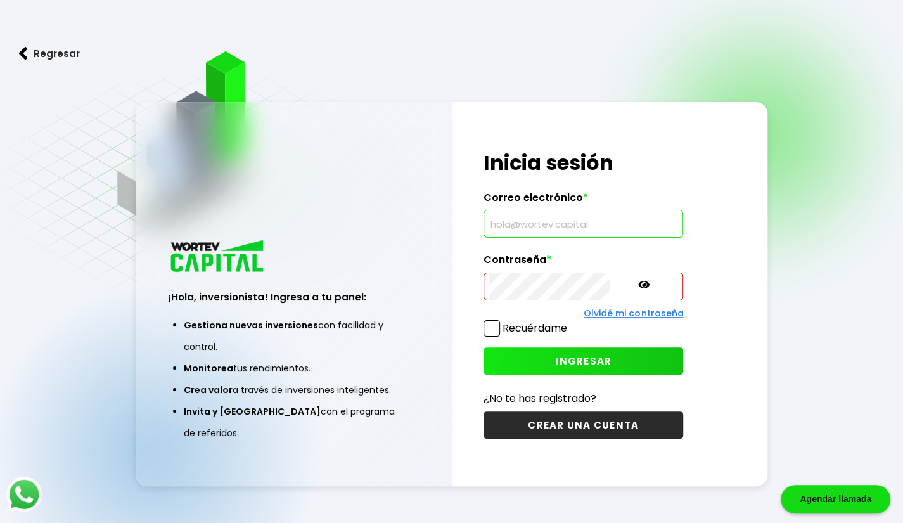
click at [559, 217] on input "text" at bounding box center [583, 223] width 188 height 27
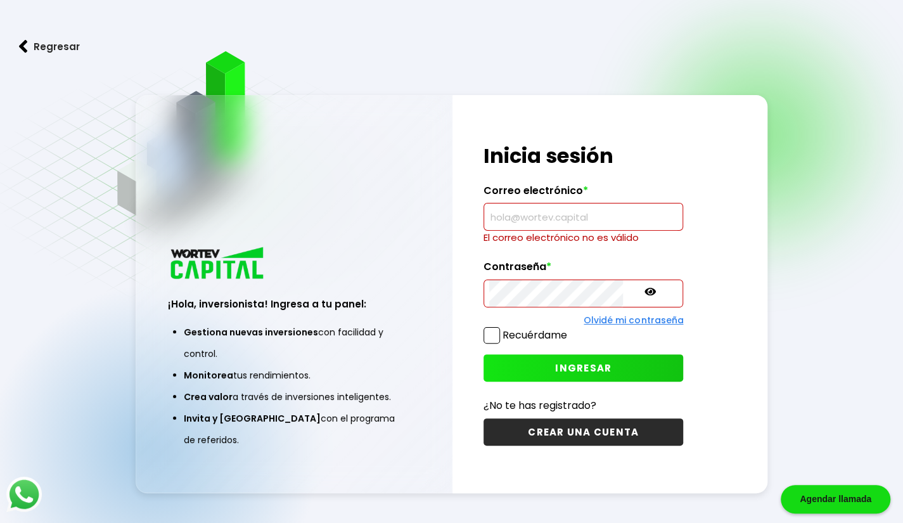
click at [500, 333] on span at bounding box center [492, 335] width 16 height 16
click at [570, 329] on input "Recuérdame" at bounding box center [570, 329] width 0 height 0
click at [567, 215] on input "text" at bounding box center [583, 216] width 188 height 27
click at [496, 233] on p "El correo electrónico no es válido" at bounding box center [584, 238] width 200 height 14
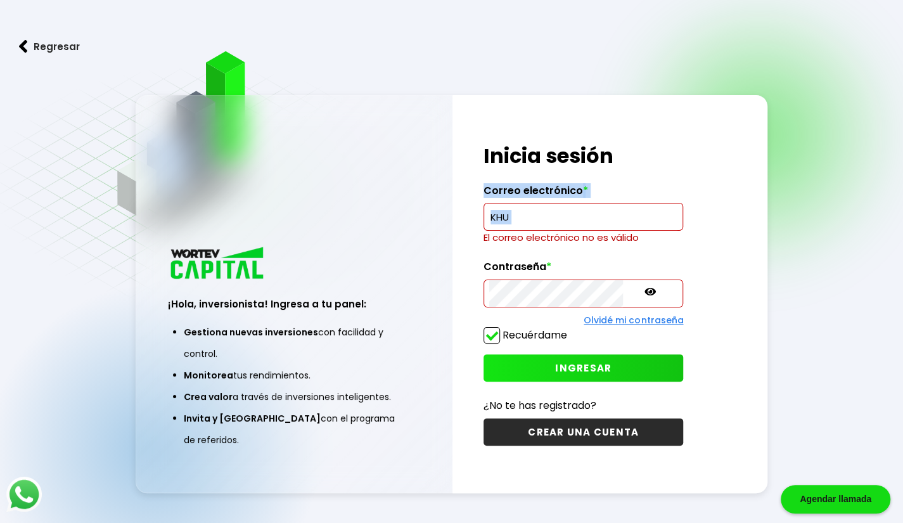
click at [496, 233] on p "El correo electrónico no es válido" at bounding box center [584, 238] width 200 height 14
click at [502, 223] on input "KHU" at bounding box center [583, 216] width 188 height 27
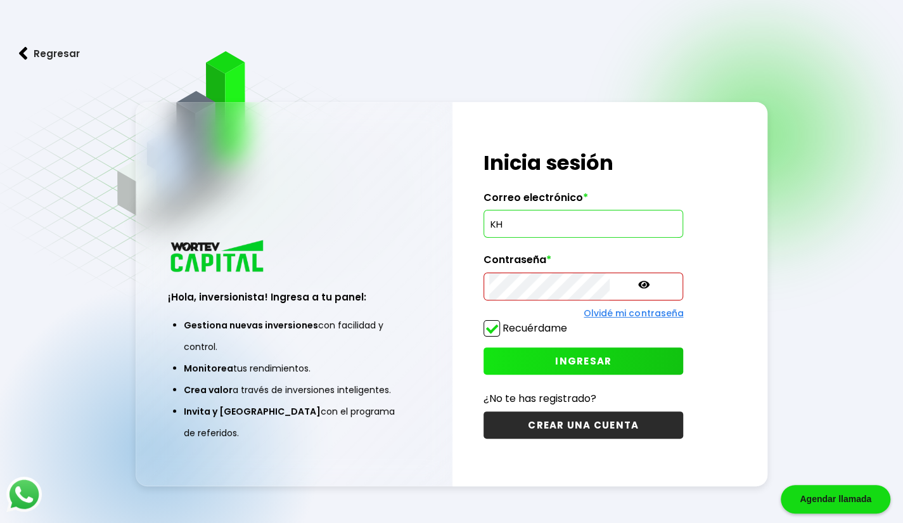
type input "K"
type input "k"
paste input "K@@tc50994"
type input "[EMAIL_ADDRESS][DOMAIN_NAME]"
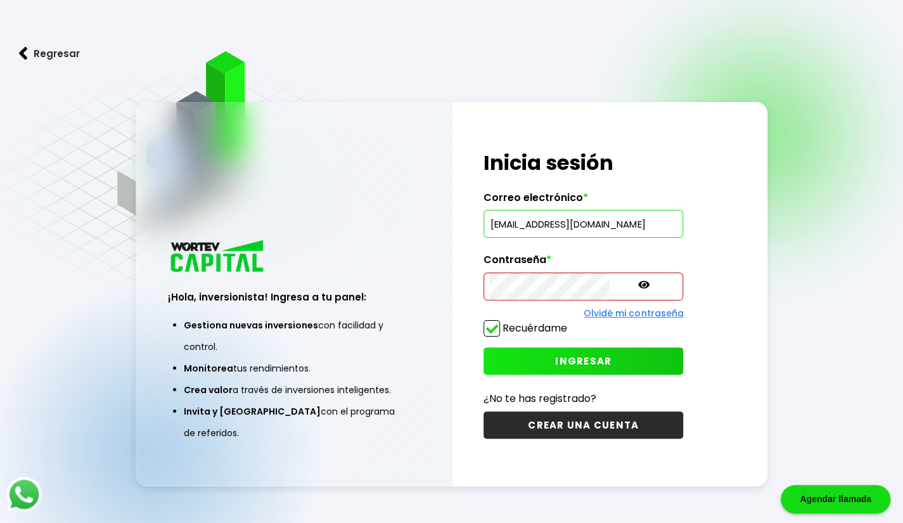
scroll to position [0, 0]
click at [555, 358] on span "INGRESAR" at bounding box center [583, 360] width 56 height 13
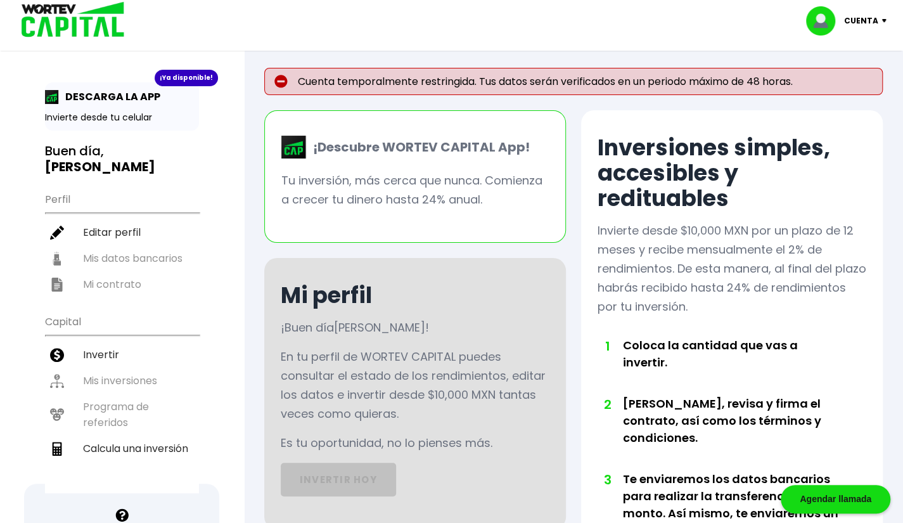
scroll to position [8, 0]
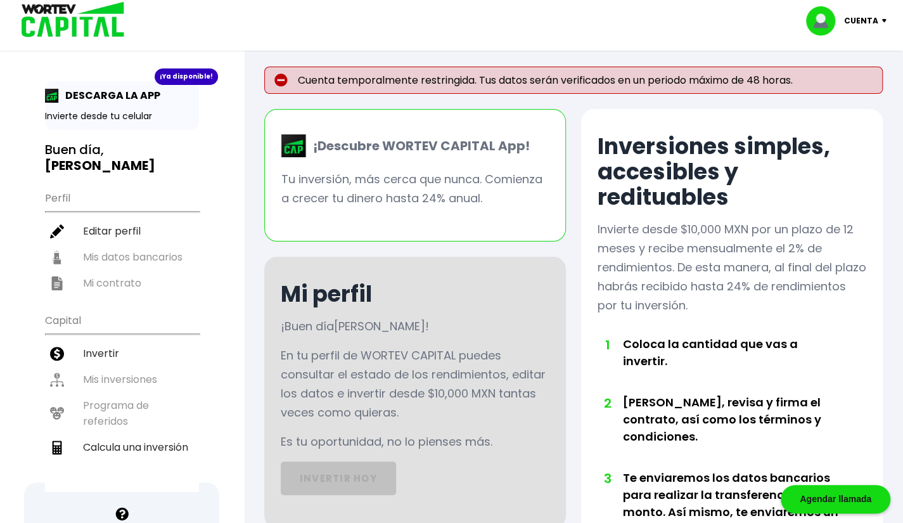
click at [118, 257] on ul "Perfil Editar perfil Mis datos bancarios Mi contrato" at bounding box center [122, 240] width 154 height 112
click at [115, 355] on ul "Capital Invertir Mis inversiones Programa de referidos Calcula una inversión" at bounding box center [122, 399] width 154 height 186
click at [113, 397] on ul "Capital Invertir Mis inversiones Programa de referidos Calcula una inversión" at bounding box center [122, 399] width 154 height 186
click at [118, 434] on li "Calcula una inversión" at bounding box center [122, 447] width 154 height 26
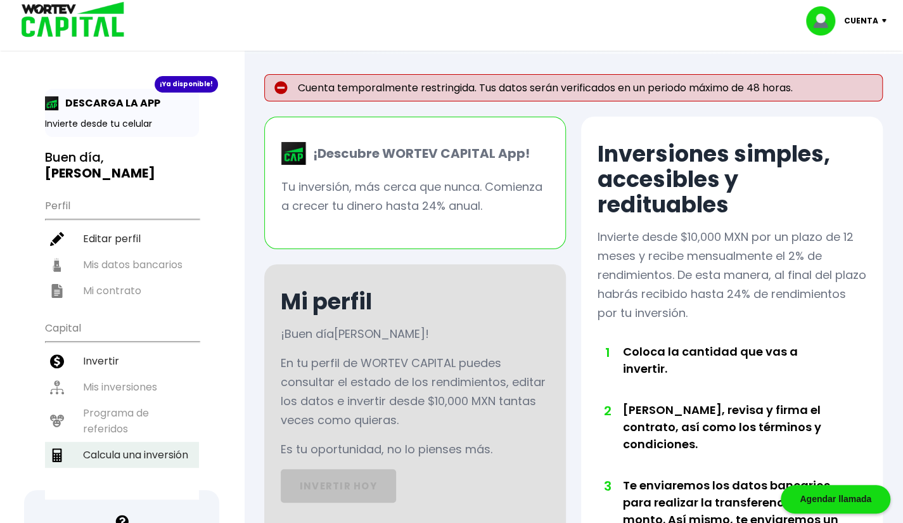
select select "1"
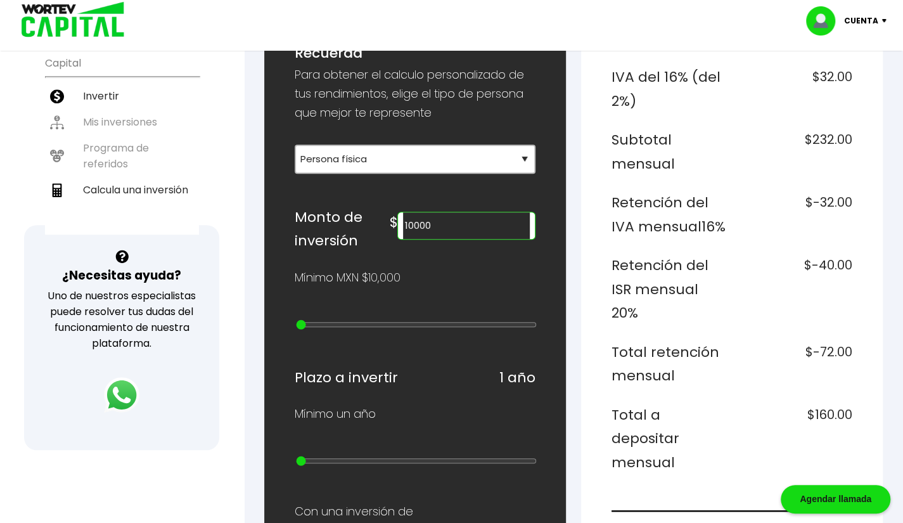
scroll to position [268, 0]
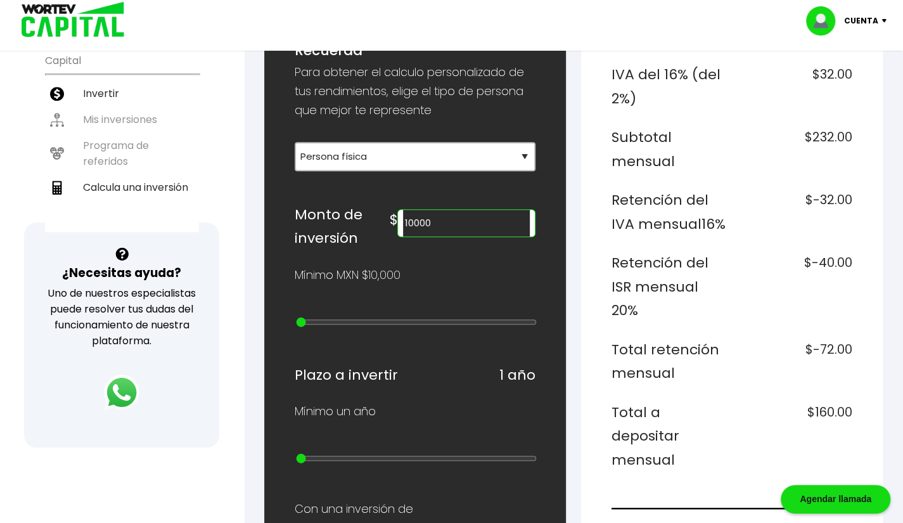
type input "30000"
type input "2"
click at [321, 317] on input "range" at bounding box center [416, 322] width 241 height 10
type input "40000"
type input "3"
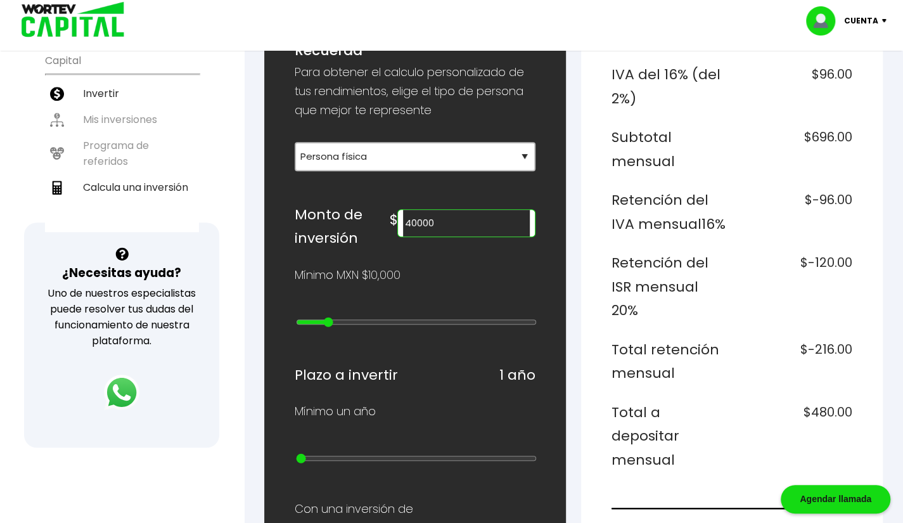
type input "50000"
drag, startPoint x: 321, startPoint y: 311, endPoint x: 339, endPoint y: 314, distance: 18.6
type input "4"
click at [339, 317] on input "range" at bounding box center [416, 322] width 241 height 10
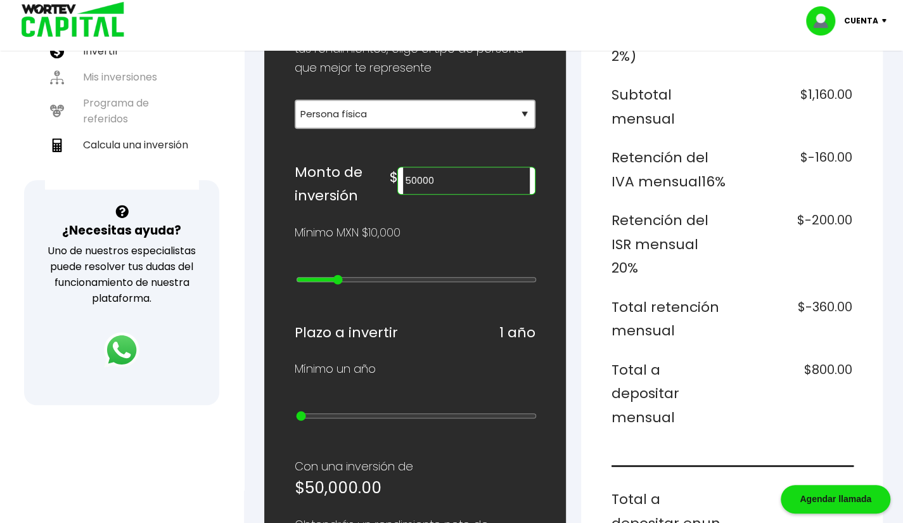
scroll to position [313, 0]
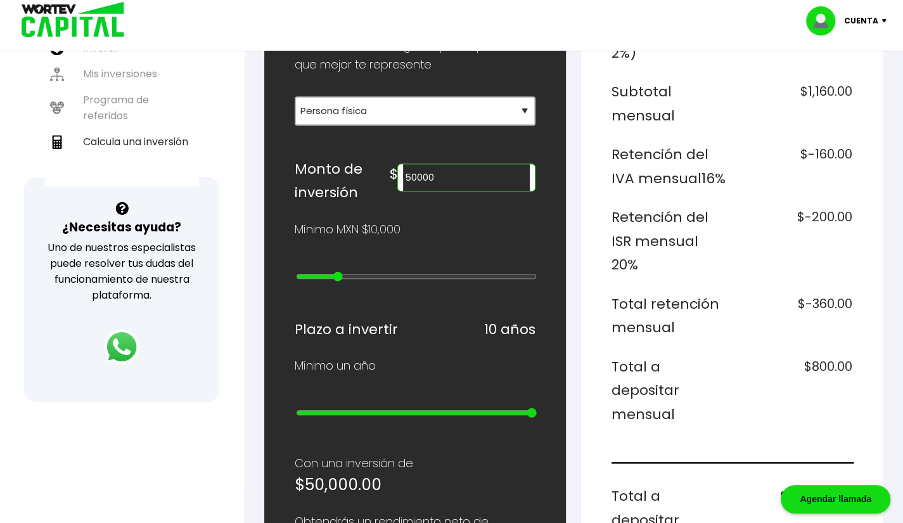
drag, startPoint x: 304, startPoint y: 401, endPoint x: 613, endPoint y: 383, distance: 309.9
type input "10"
click at [537, 408] on input "range" at bounding box center [416, 413] width 241 height 10
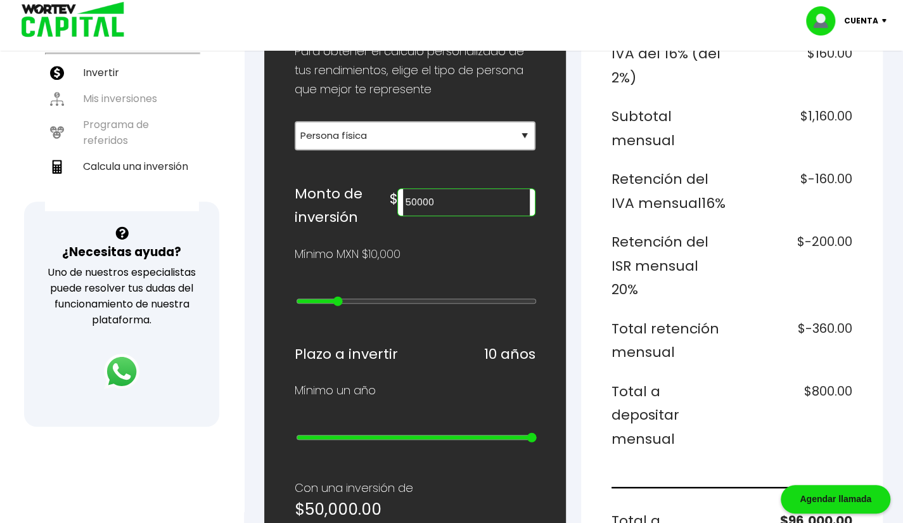
scroll to position [285, 0]
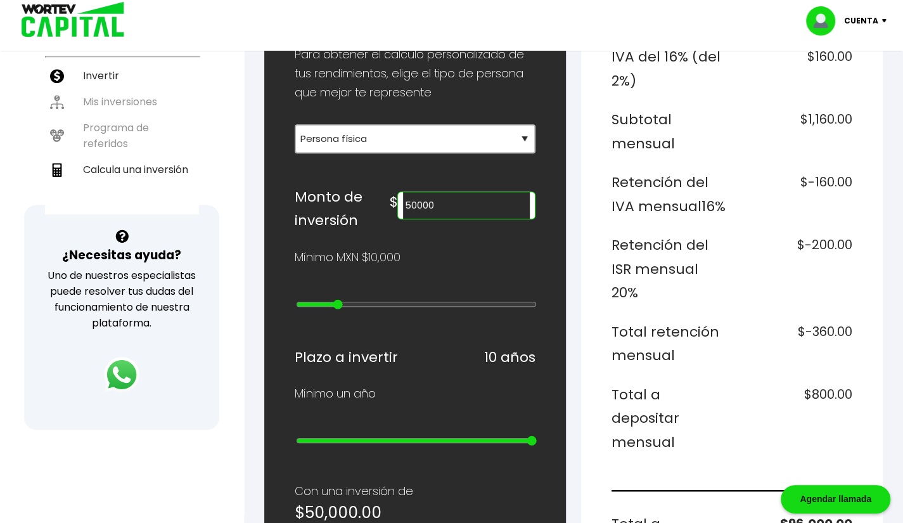
drag, startPoint x: 342, startPoint y: 304, endPoint x: 499, endPoint y: 295, distance: 156.8
click at [499, 298] on div at bounding box center [415, 306] width 241 height 16
type input "4000000"
type input "21"
click at [499, 299] on input "range" at bounding box center [416, 304] width 241 height 10
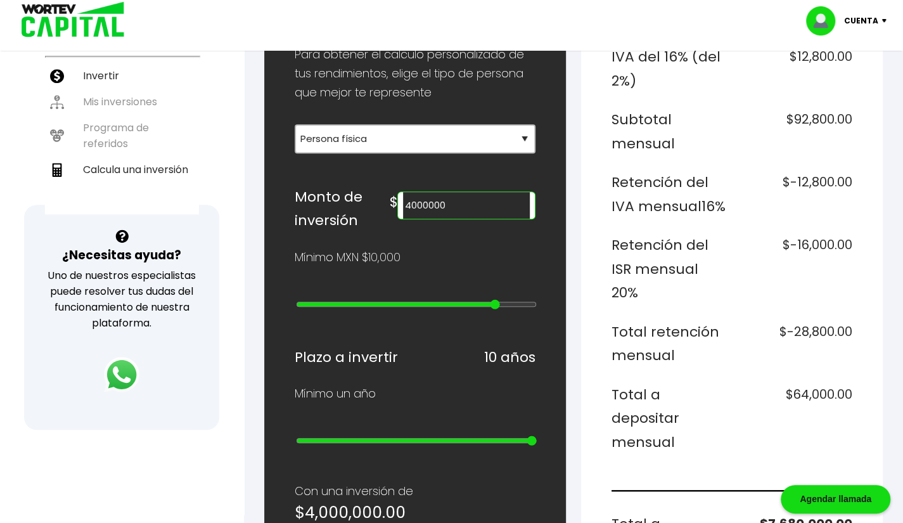
type input "5000000"
type input "22"
type input "10000000"
type input "23"
type input "15000000"
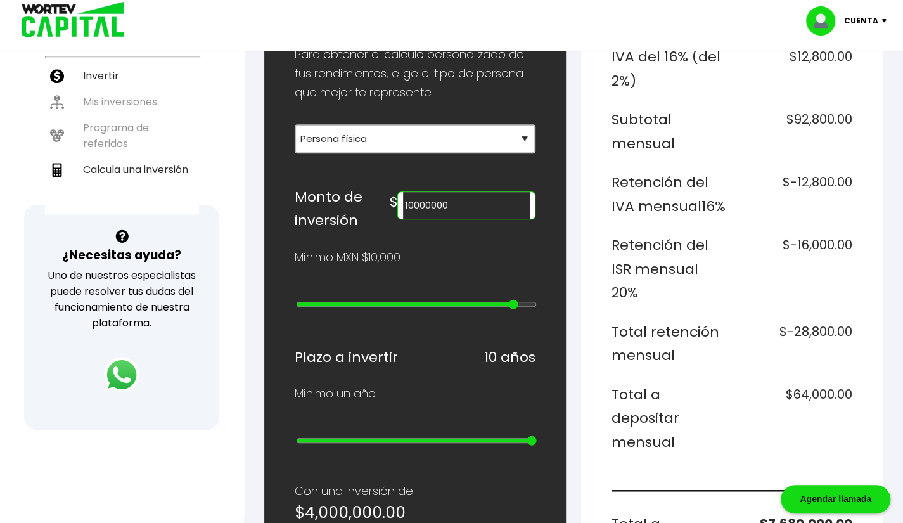
type input "24"
type input "20000000"
drag, startPoint x: 499, startPoint y: 295, endPoint x: 536, endPoint y: 300, distance: 37.7
type input "25"
click at [536, 300] on input "range" at bounding box center [416, 304] width 241 height 10
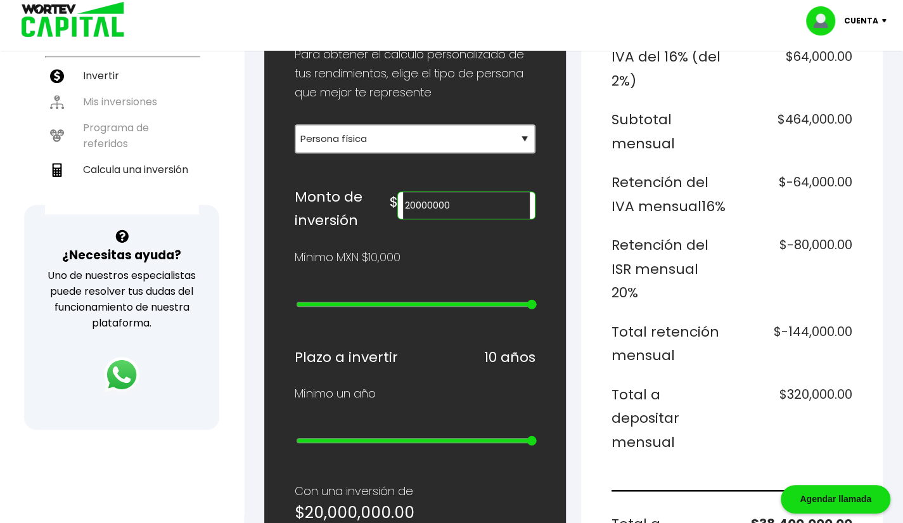
type input "1000000"
type input "18"
click at [469, 299] on input "range" at bounding box center [416, 304] width 241 height 10
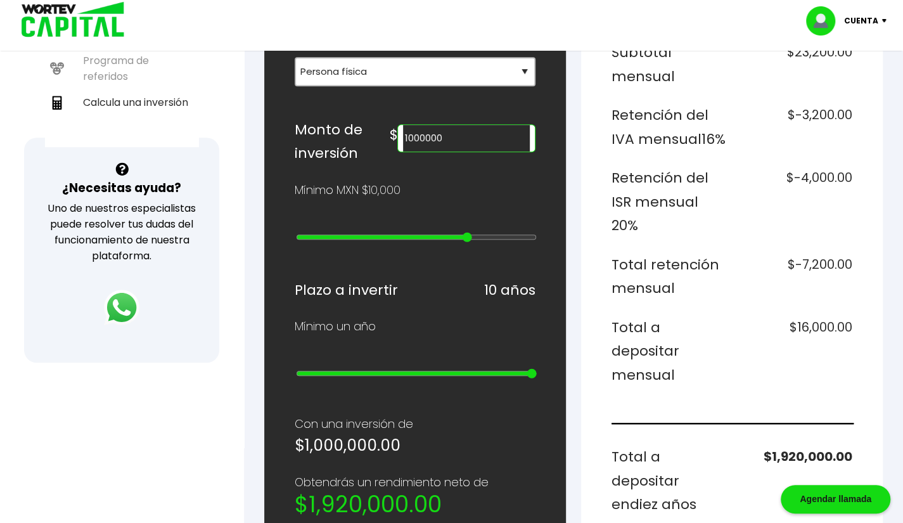
scroll to position [322, 0]
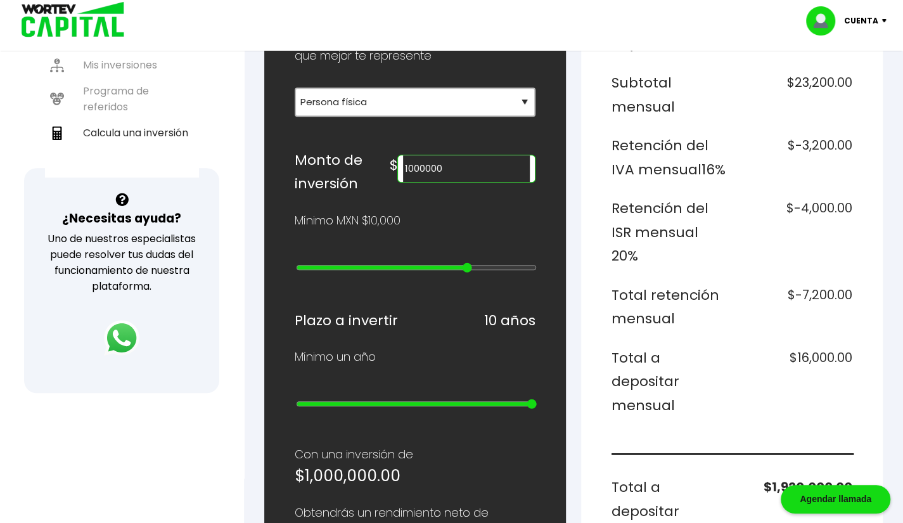
type input "100000"
type input "9"
click at [386, 262] on input "range" at bounding box center [416, 267] width 241 height 10
type input "60000"
type input "5"
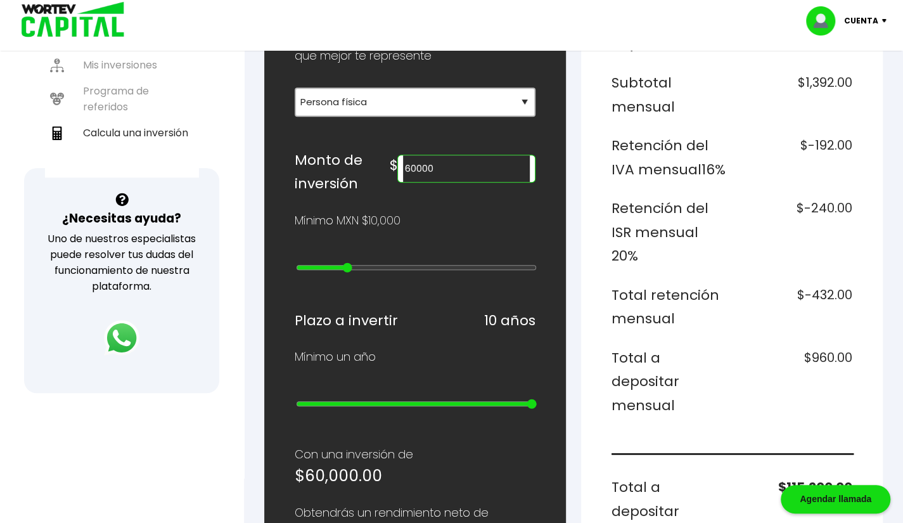
click at [349, 262] on input "range" at bounding box center [416, 267] width 241 height 10
type input "40000"
type input "3"
click at [326, 262] on input "range" at bounding box center [416, 267] width 241 height 10
type input "20000"
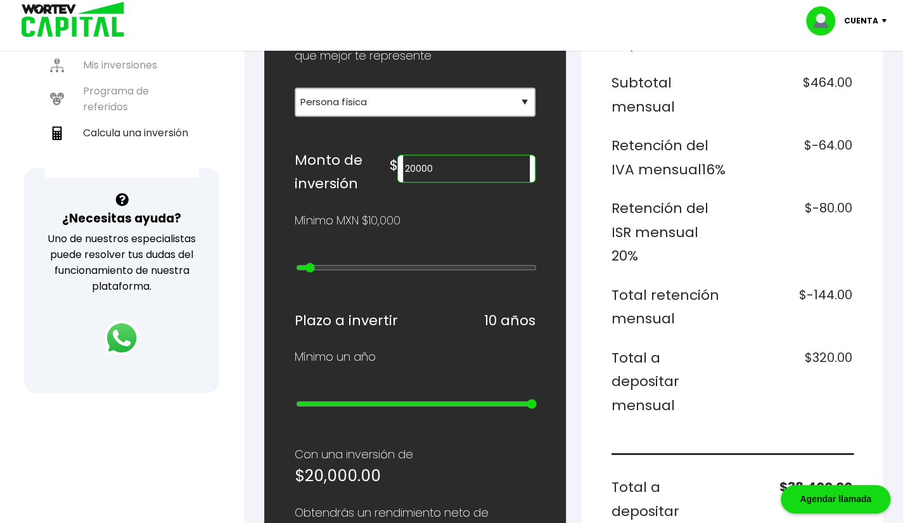
type input "1"
click at [312, 262] on input "range" at bounding box center [416, 267] width 241 height 10
type input "10000"
type input "0"
click at [300, 262] on input "range" at bounding box center [416, 267] width 241 height 10
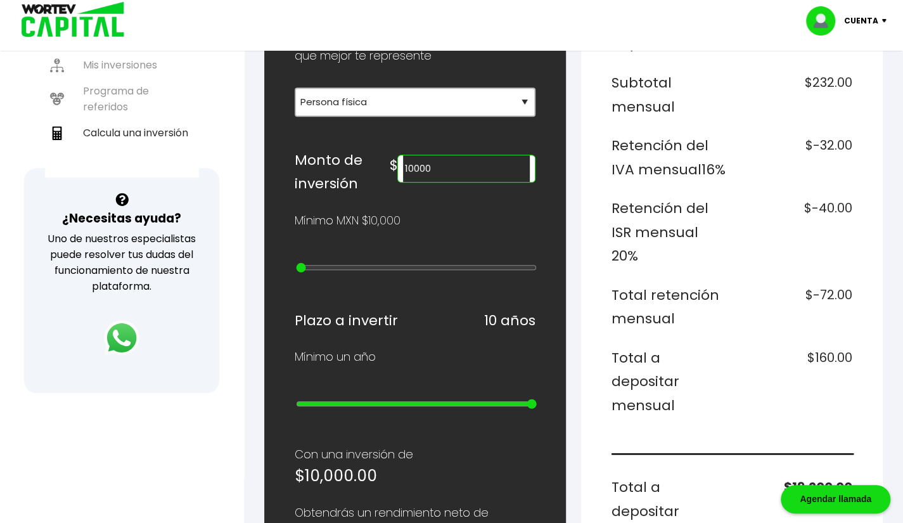
click at [302, 262] on input "range" at bounding box center [416, 267] width 241 height 10
click at [461, 155] on input "10000" at bounding box center [466, 168] width 126 height 27
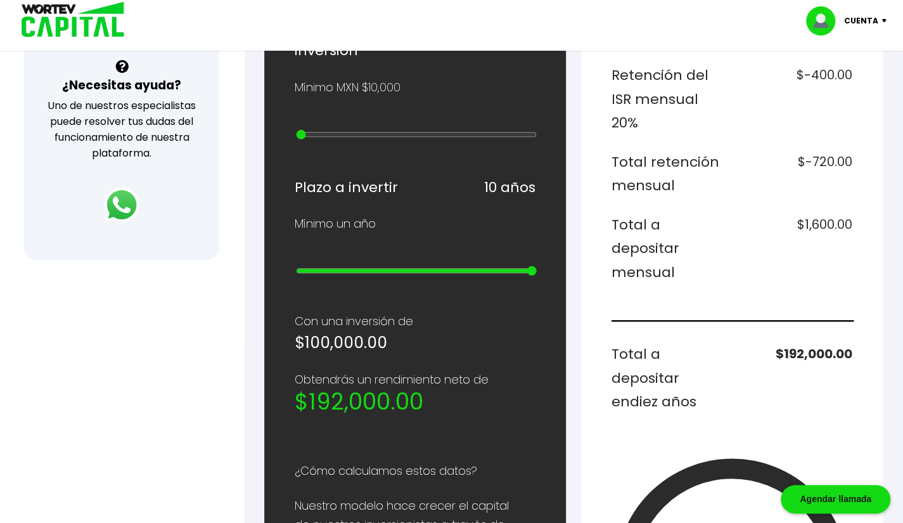
scroll to position [410, 0]
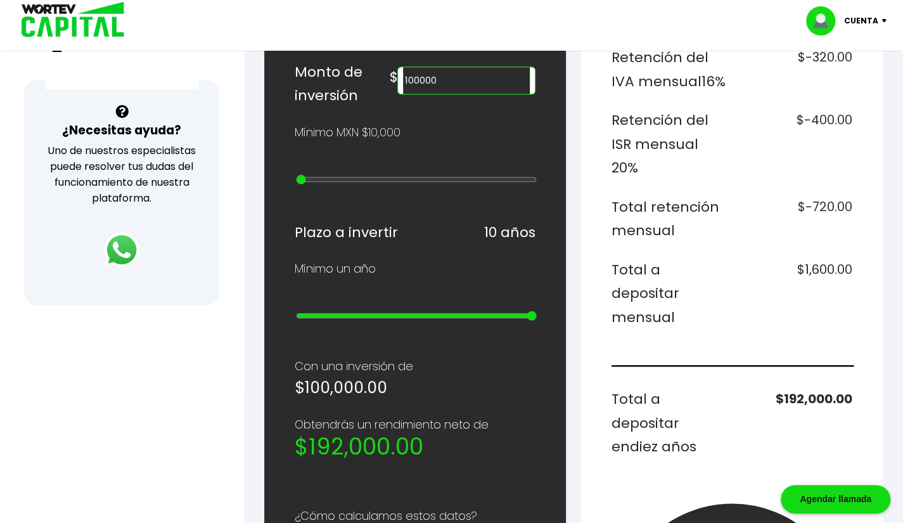
type input "100000"
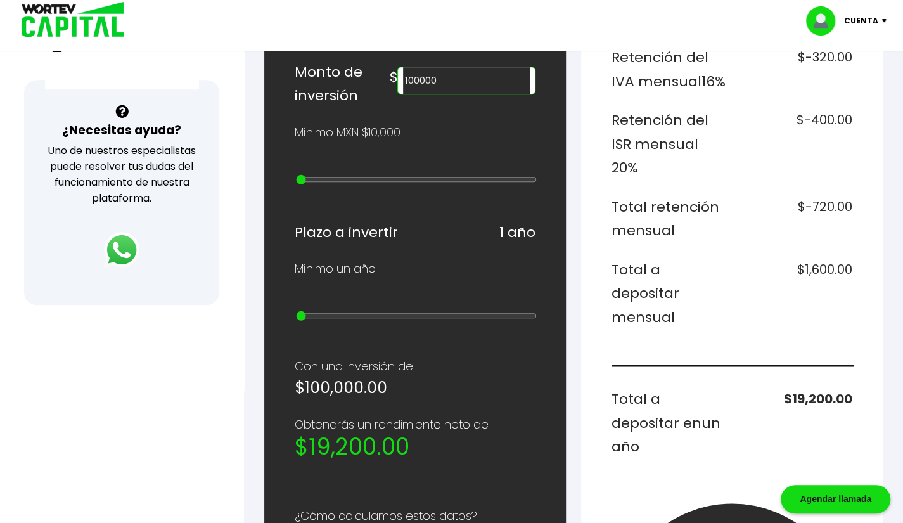
drag, startPoint x: 528, startPoint y: 305, endPoint x: 128, endPoint y: 304, distance: 400.0
type input "1"
click at [296, 311] on input "range" at bounding box center [416, 316] width 241 height 10
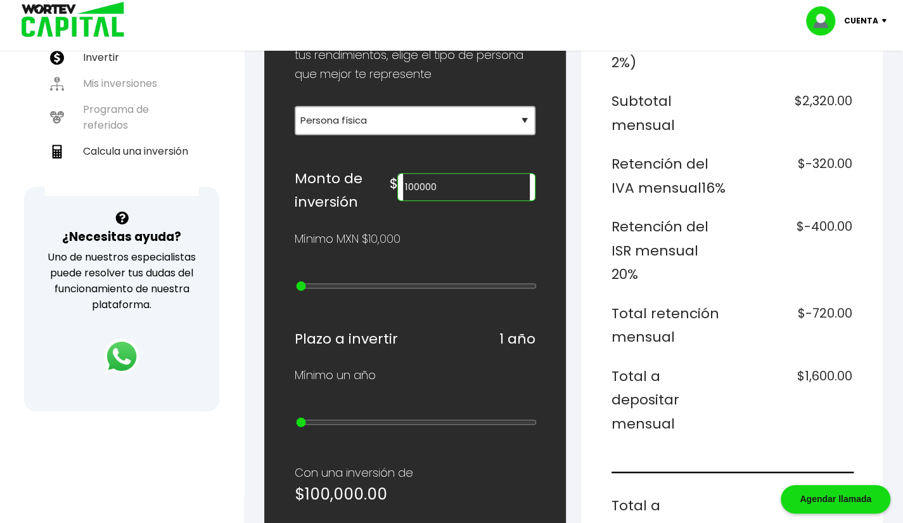
scroll to position [268, 0]
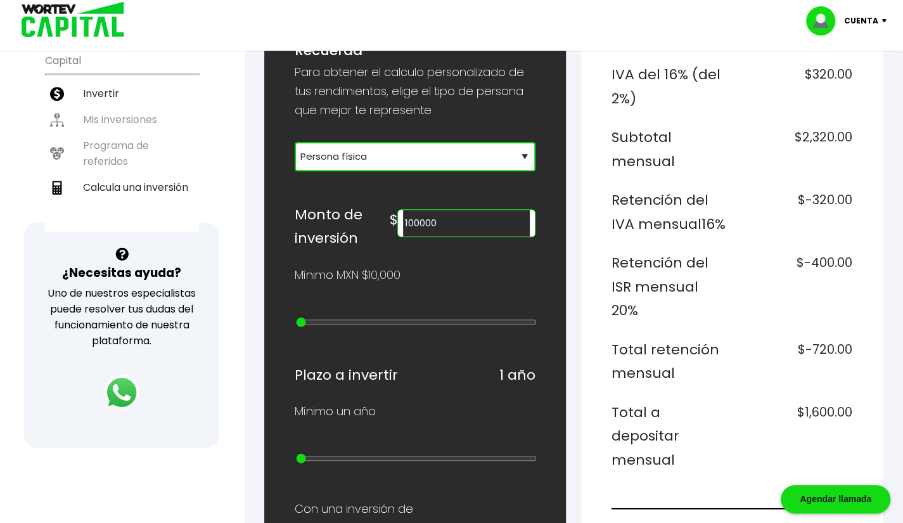
click at [524, 155] on select "Selecciona tu tipo de persona Persona Física que emite factura Persona física P…" at bounding box center [415, 156] width 241 height 29
click at [295, 142] on select "Selecciona tu tipo de persona Persona Física que emite factura Persona física P…" at bounding box center [415, 156] width 241 height 29
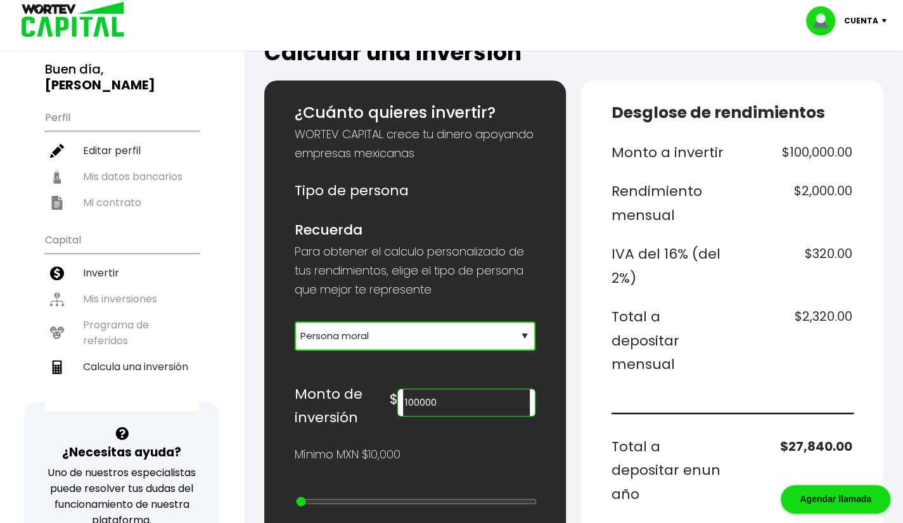
scroll to position [89, 0]
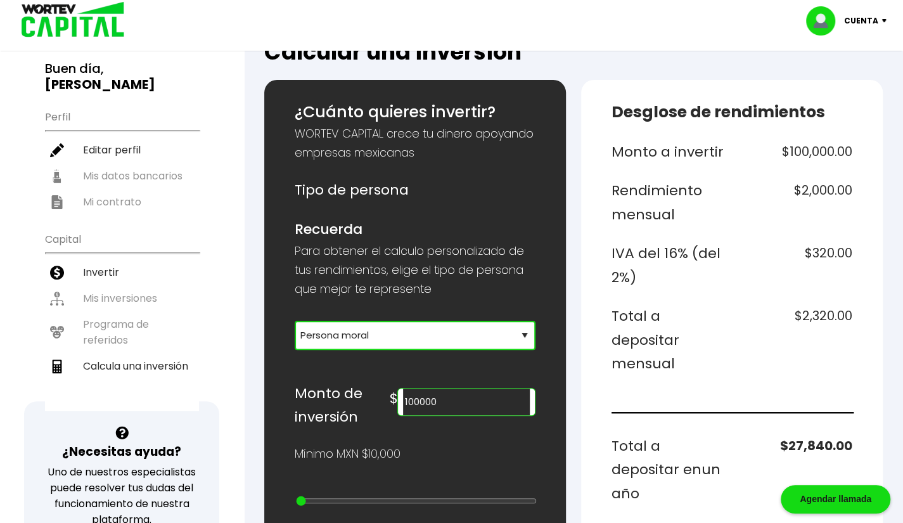
click at [511, 332] on select "Selecciona tu tipo de persona Persona Física que emite factura Persona física P…" at bounding box center [415, 335] width 241 height 29
select select "1"
click at [295, 321] on select "Selecciona tu tipo de persona Persona Física que emite factura Persona física P…" at bounding box center [415, 335] width 241 height 29
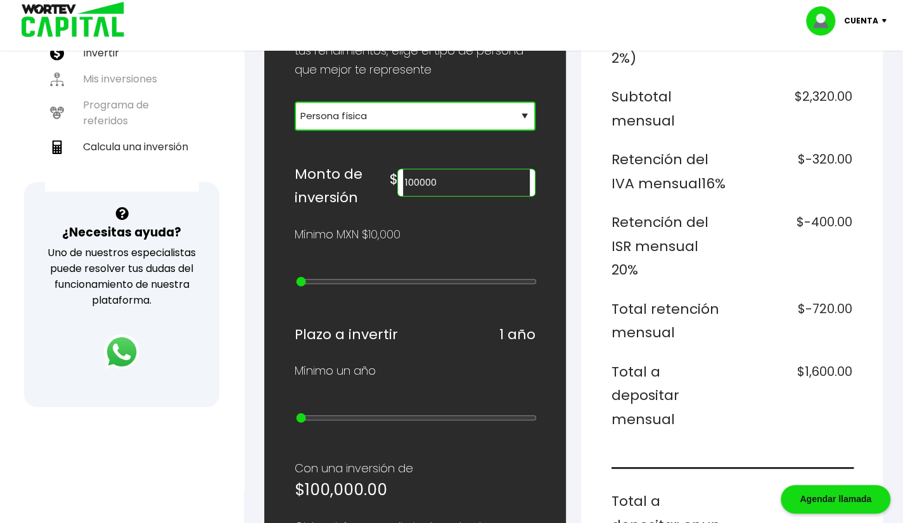
scroll to position [307, 0]
click at [436, 172] on input "100000" at bounding box center [466, 183] width 126 height 27
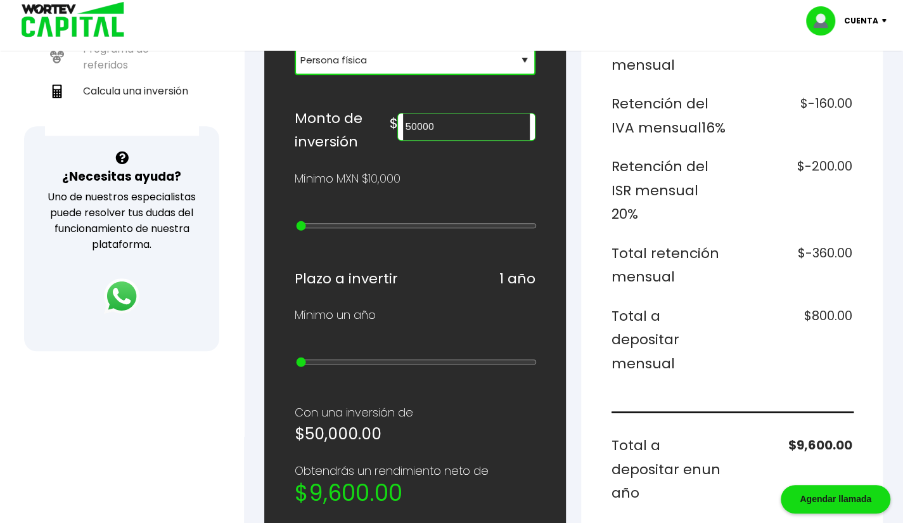
scroll to position [359, 0]
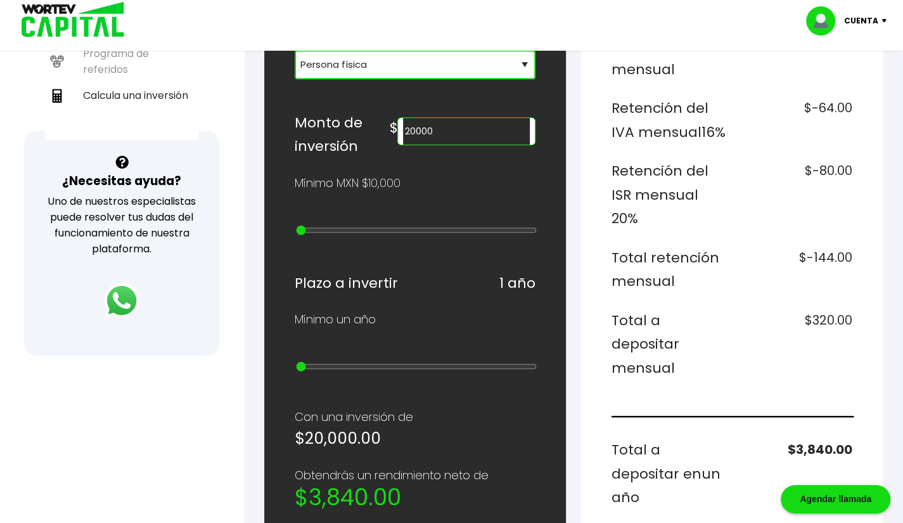
click at [707, 318] on h6 "Total a depositar mensual" at bounding box center [669, 345] width 115 height 72
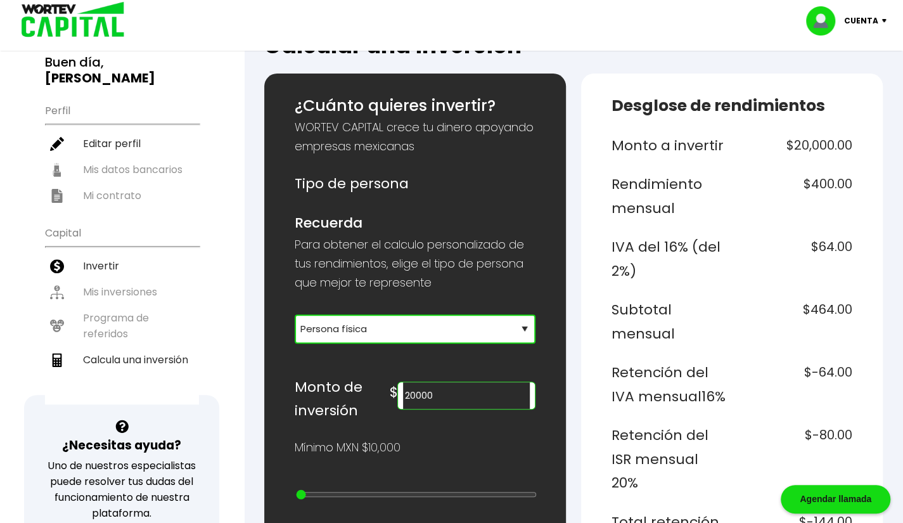
scroll to position [94, 0]
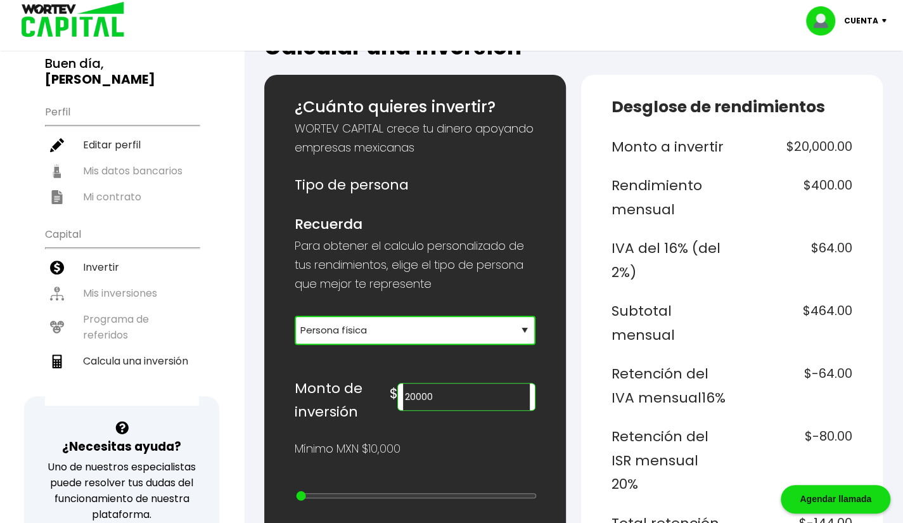
click at [455, 392] on input "20000" at bounding box center [466, 397] width 126 height 27
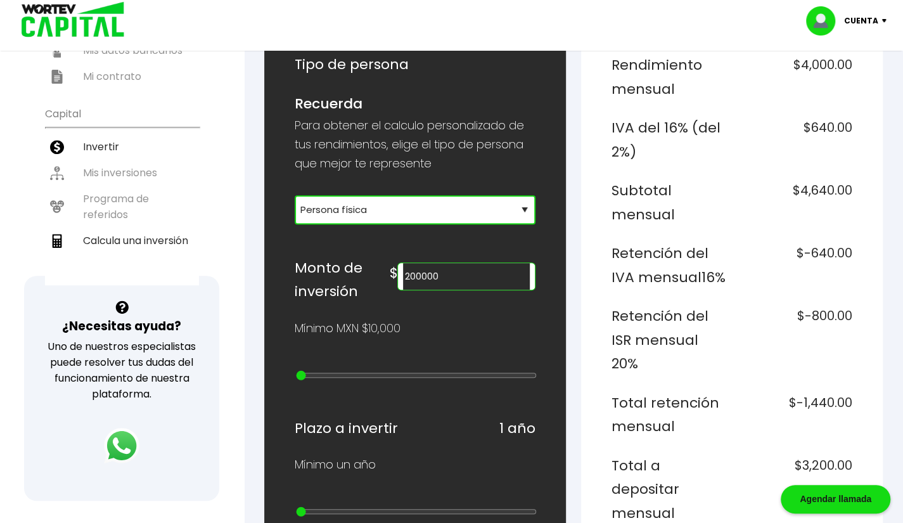
scroll to position [209, 0]
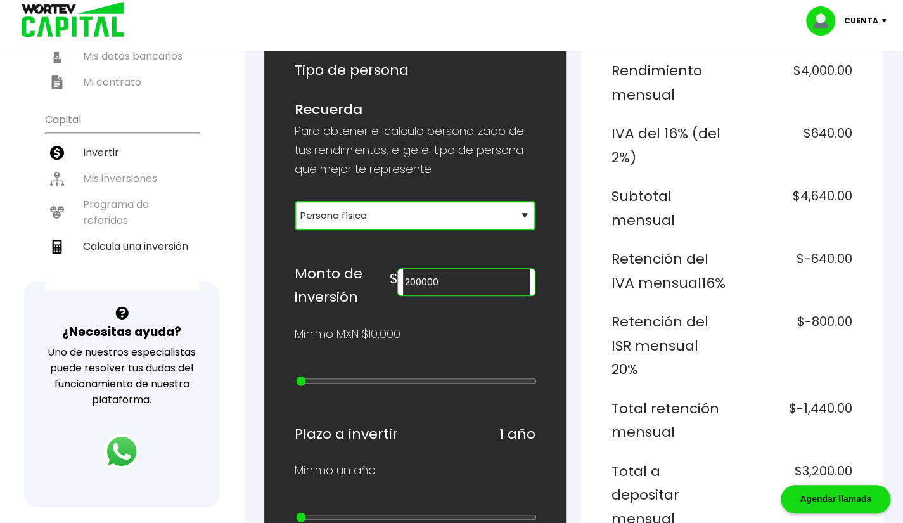
click at [436, 272] on input "200000" at bounding box center [466, 282] width 126 height 27
click at [465, 325] on div "Mínimo MXN $10,000" at bounding box center [415, 334] width 241 height 19
click at [430, 275] on input "300000" at bounding box center [466, 282] width 126 height 27
click at [464, 332] on div "Mínimo MXN $10,000" at bounding box center [415, 334] width 241 height 19
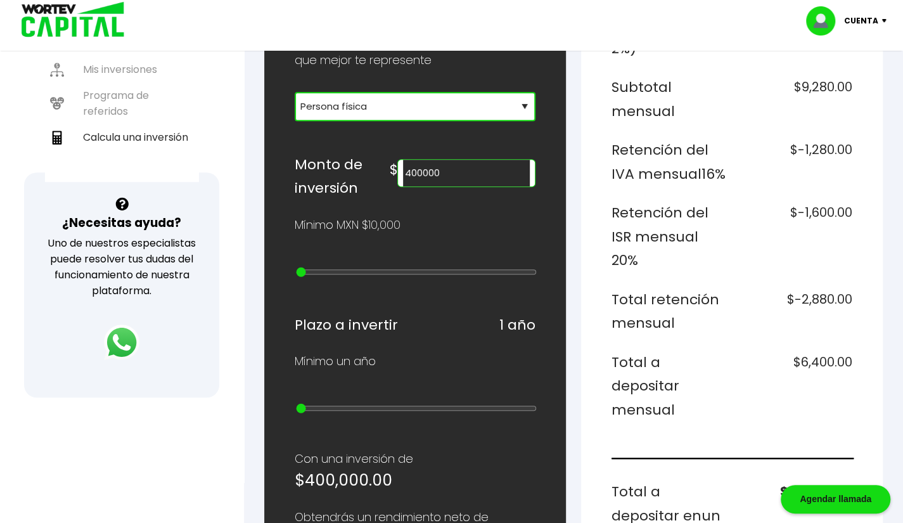
scroll to position [311, 0]
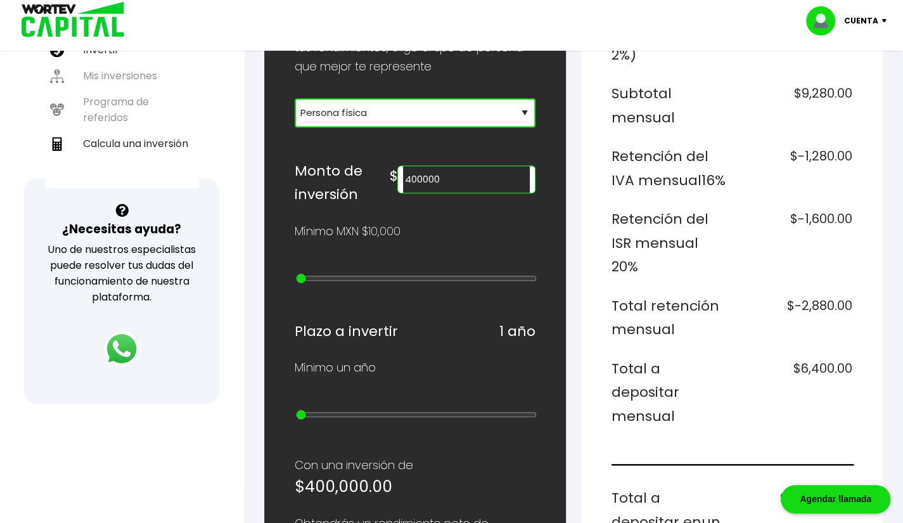
click at [434, 170] on input "400000" at bounding box center [466, 179] width 126 height 27
type input "800000"
click at [451, 235] on div "¿Cuánto quieres invertir? WORTEV CAPITAL crece tu dinero apoyando empresas mexi…" at bounding box center [415, 383] width 241 height 1010
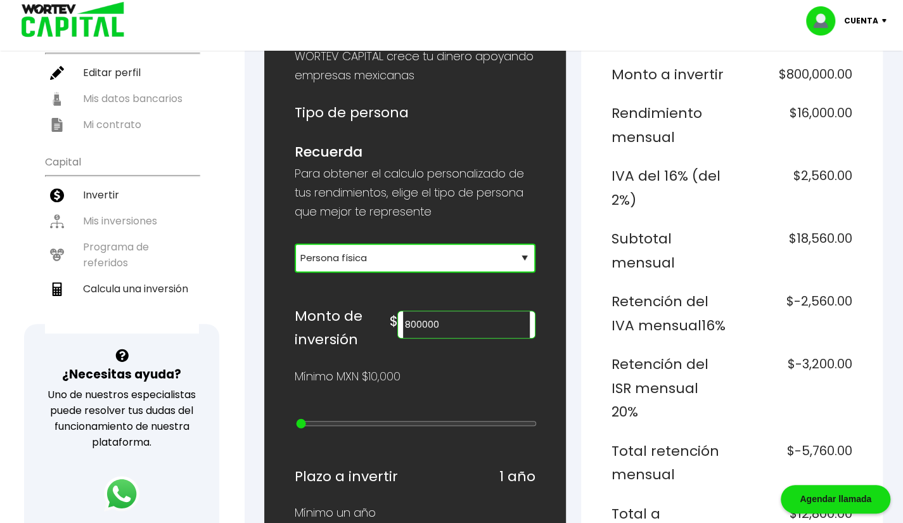
scroll to position [0, 0]
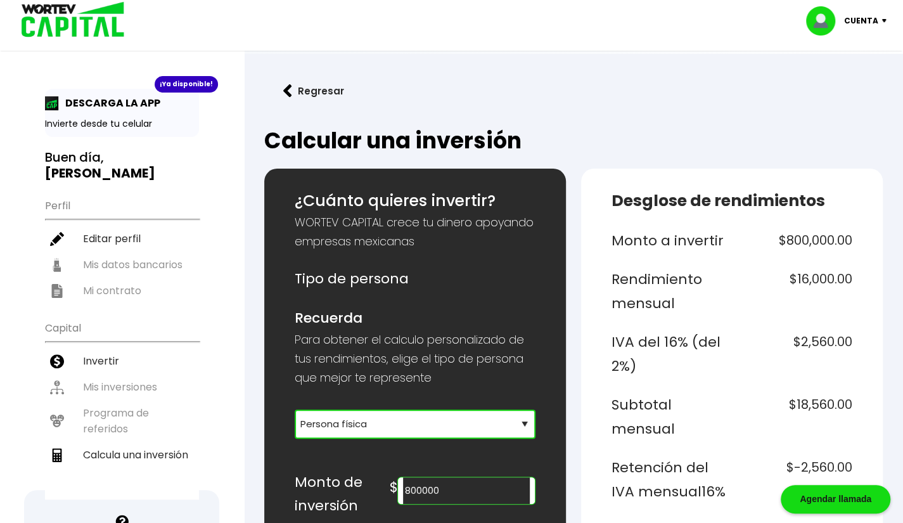
click at [304, 94] on button "Regresar" at bounding box center [313, 91] width 99 height 34
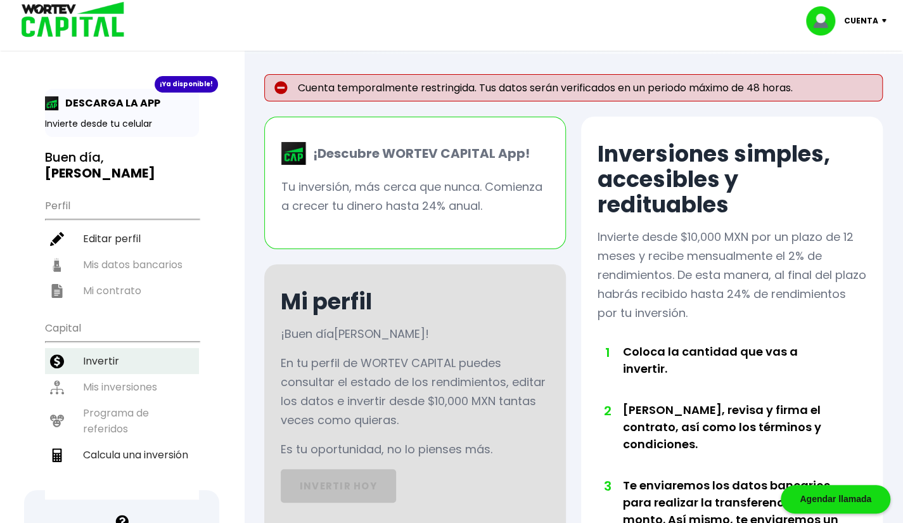
click at [113, 348] on li "Invertir" at bounding box center [122, 361] width 154 height 26
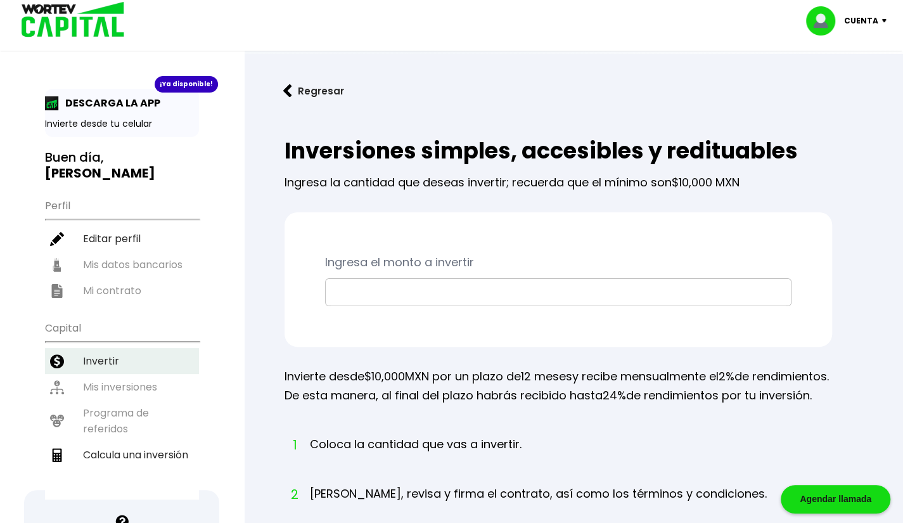
click at [128, 348] on li "Invertir" at bounding box center [122, 361] width 154 height 26
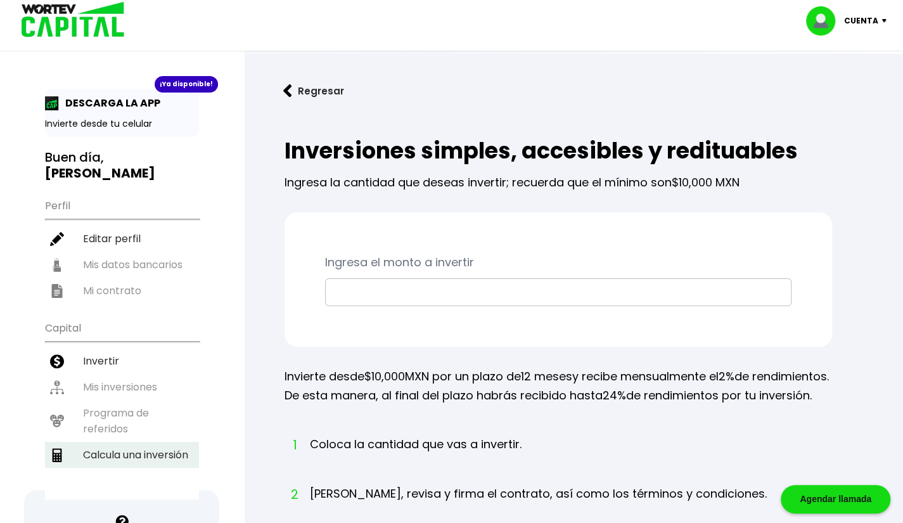
click at [127, 442] on li "Calcula una inversión" at bounding box center [122, 455] width 154 height 26
select select "1"
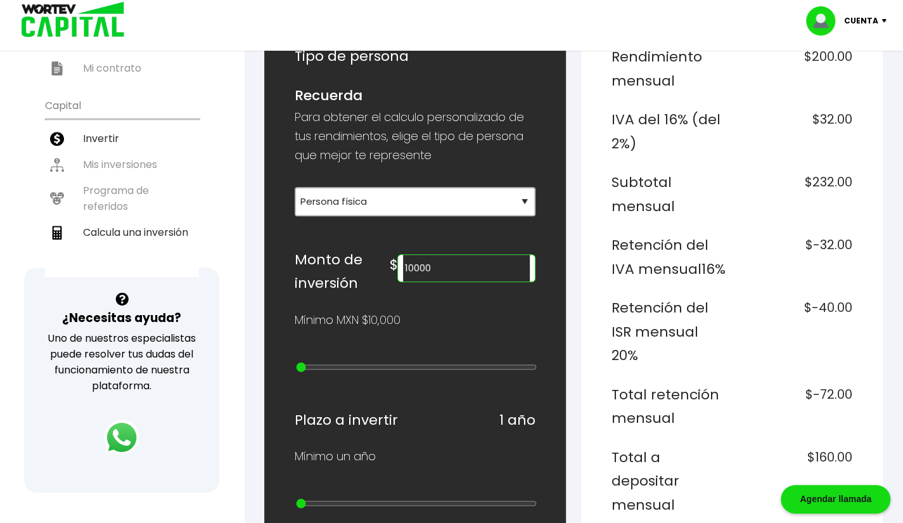
scroll to position [220, 0]
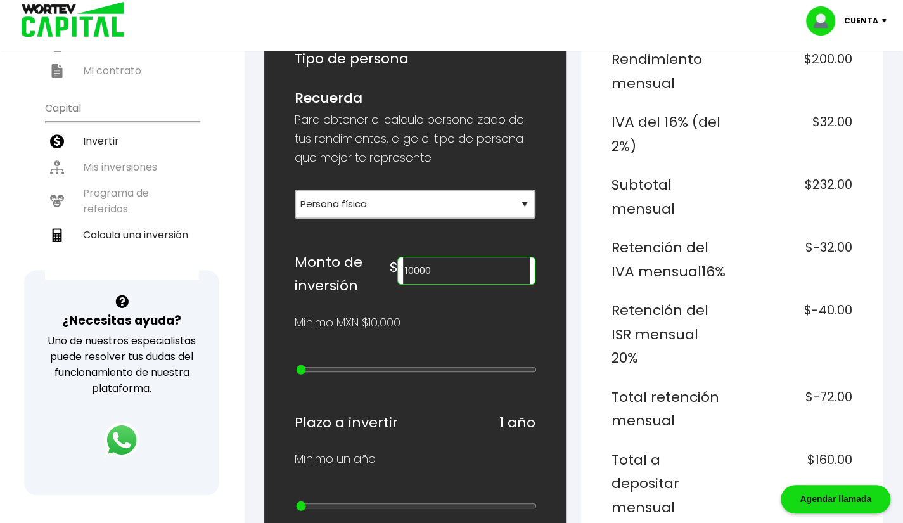
click at [431, 259] on input "10000" at bounding box center [466, 270] width 126 height 27
click at [468, 324] on div "Mínimo MXN $10,000" at bounding box center [415, 322] width 241 height 19
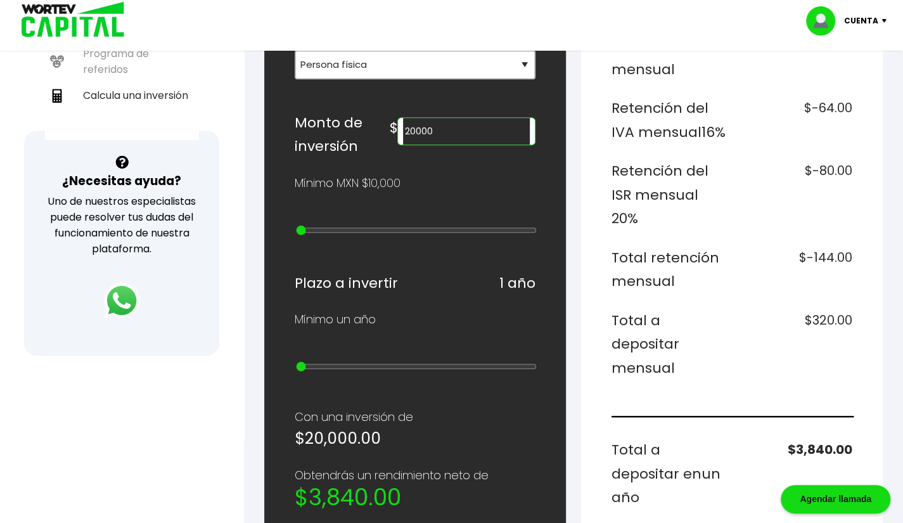
scroll to position [286, 0]
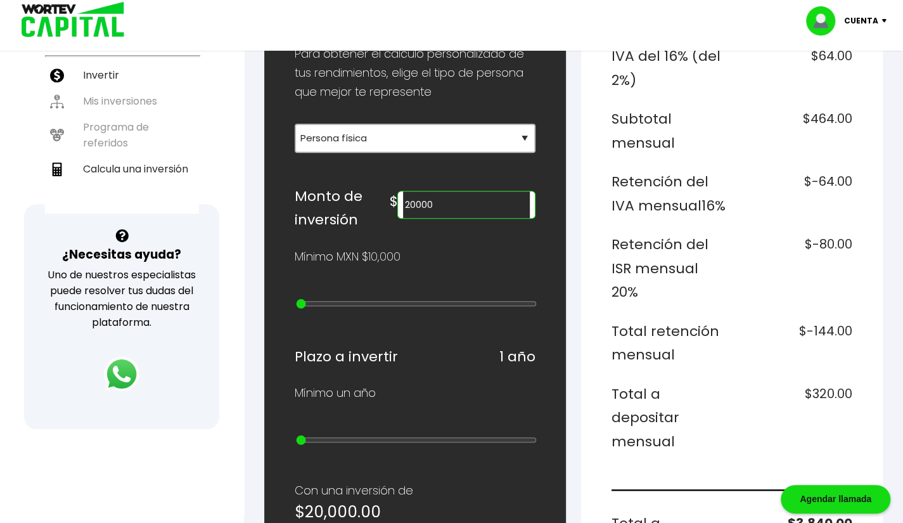
click at [437, 202] on input "20000" at bounding box center [466, 204] width 126 height 27
click at [482, 249] on div "Mínimo MXN $10,000" at bounding box center [415, 256] width 241 height 19
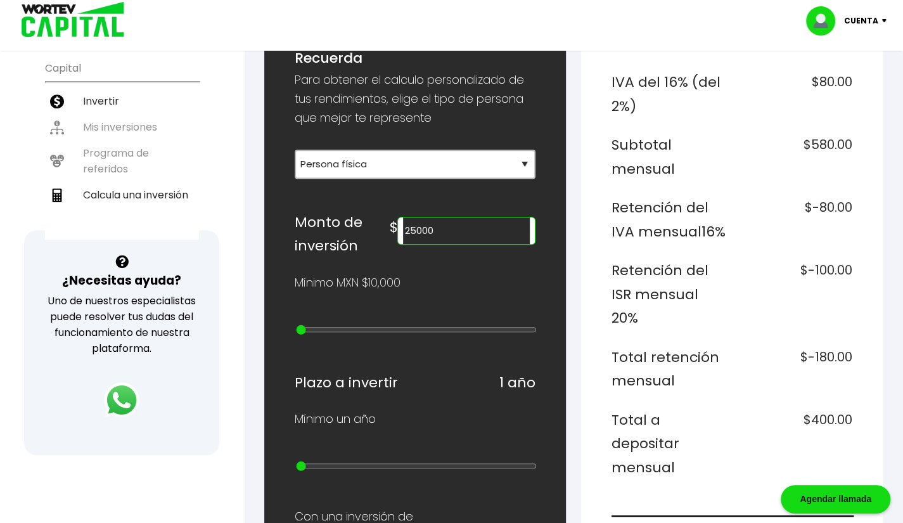
scroll to position [224, 0]
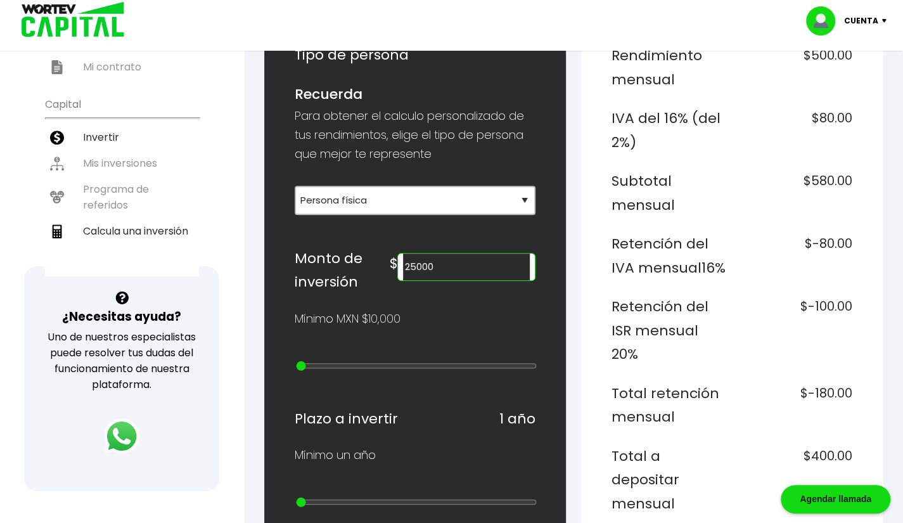
click at [442, 265] on input "25000" at bounding box center [466, 267] width 126 height 27
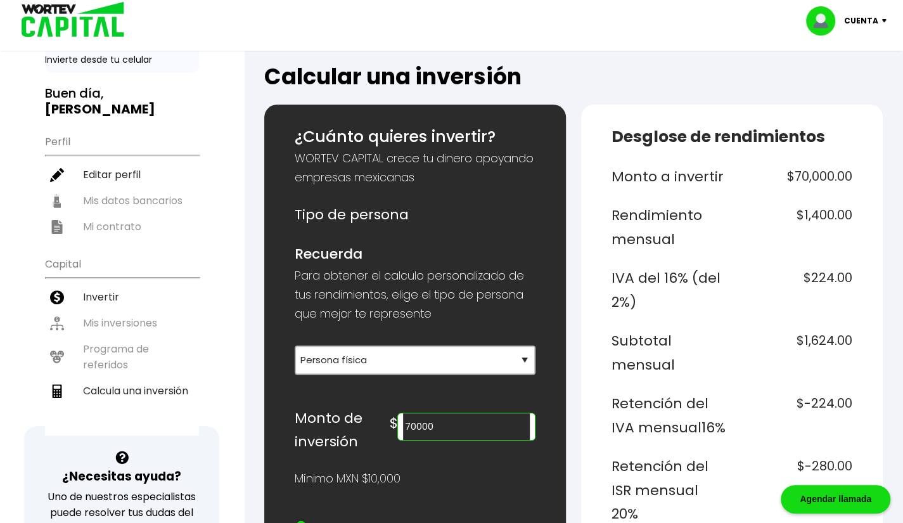
scroll to position [0, 0]
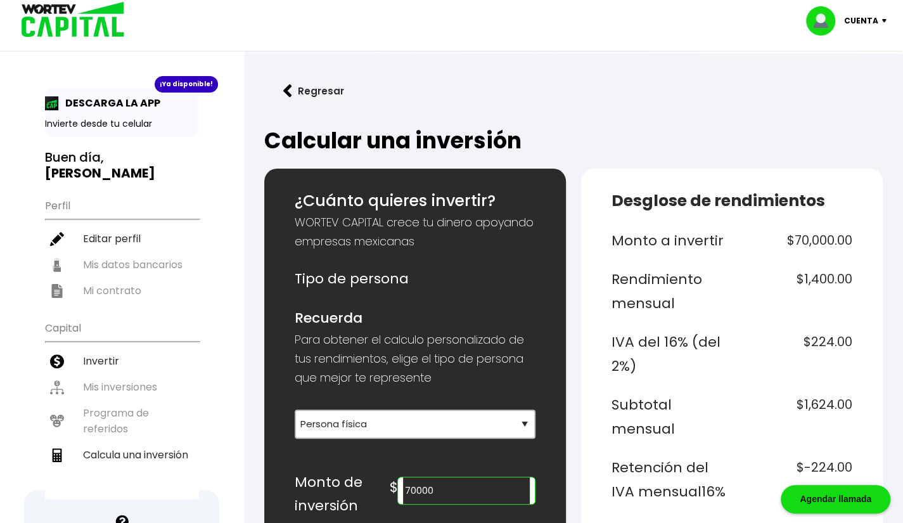
type input "70000"
click at [862, 21] on p "Cuenta" at bounding box center [861, 20] width 34 height 19
click at [827, 82] on li "Cerrar sesión" at bounding box center [848, 85] width 101 height 26
